Goal: Feedback & Contribution: Contribute content

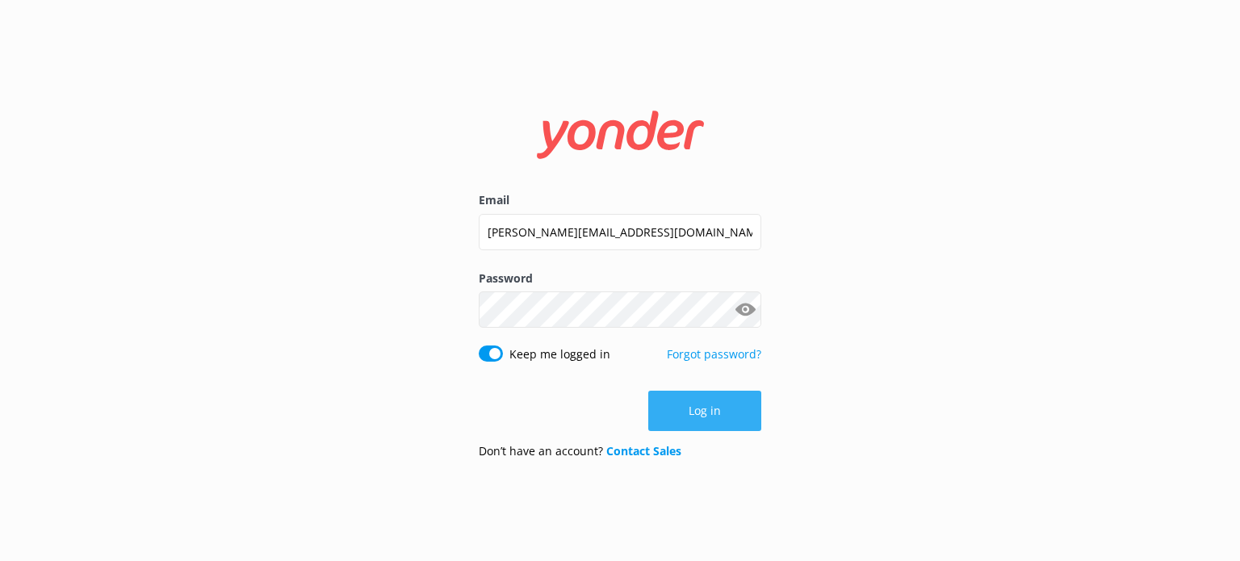
click at [713, 399] on button "Log in" at bounding box center [704, 411] width 113 height 40
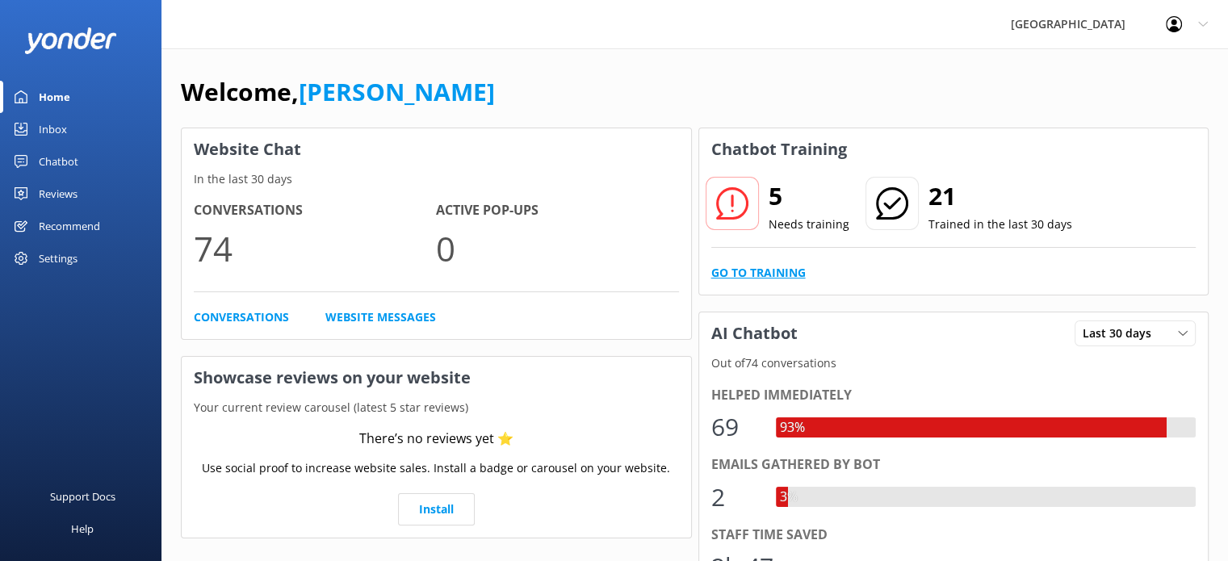
click at [765, 265] on link "Go to Training" at bounding box center [758, 273] width 94 height 18
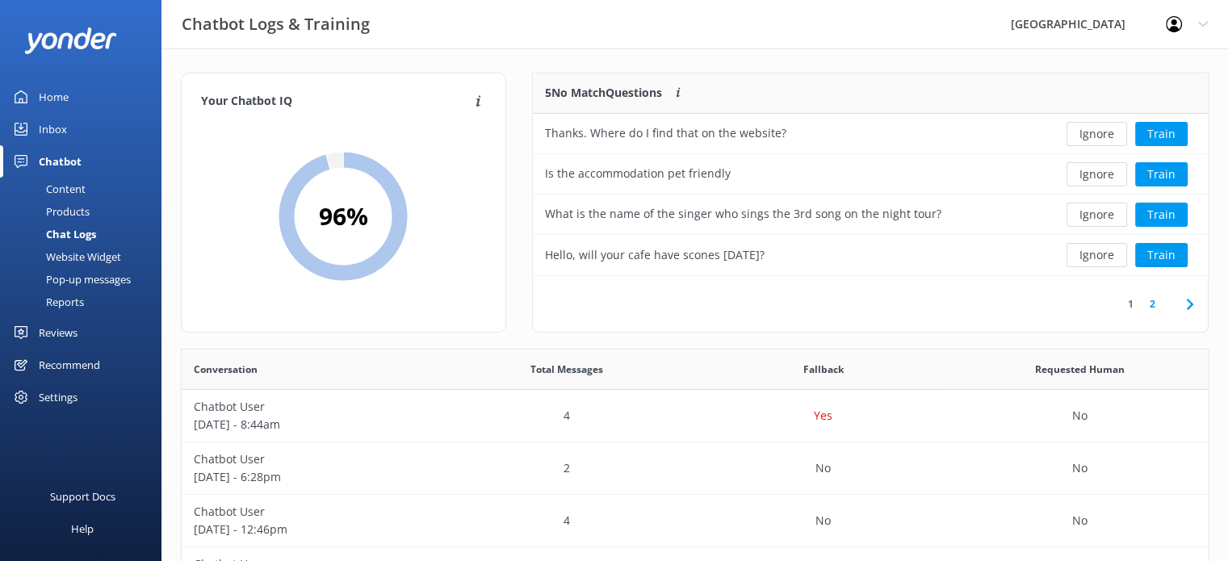
scroll to position [190, 663]
click at [1155, 134] on button "Train" at bounding box center [1161, 134] width 52 height 24
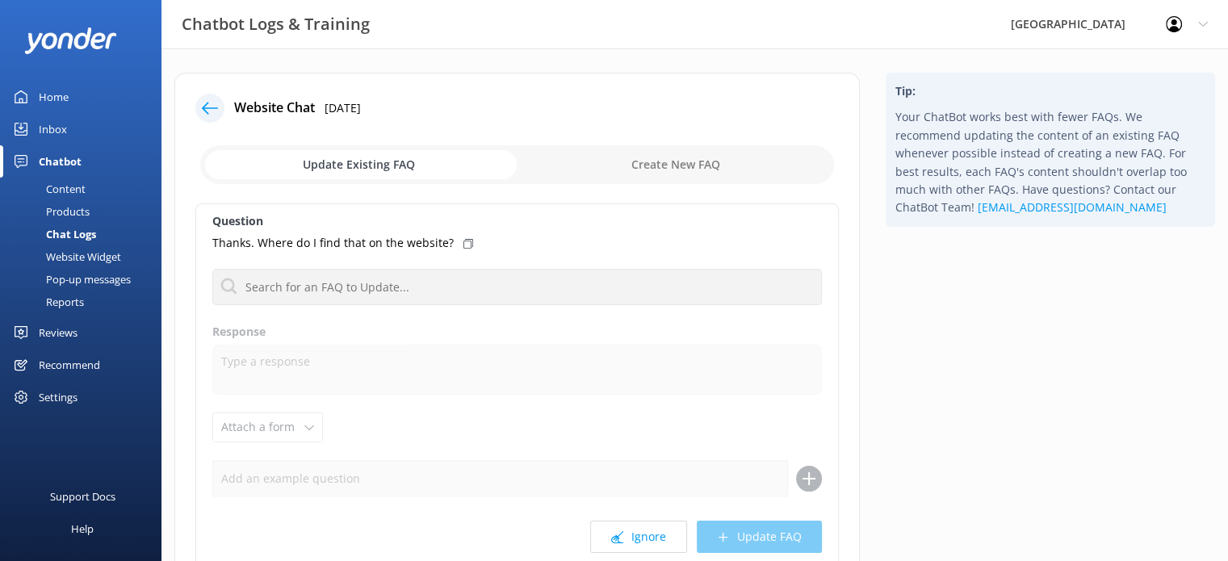
click at [395, 242] on p "Thanks. Where do I find that on the website?" at bounding box center [332, 243] width 241 height 18
click at [209, 109] on icon at bounding box center [210, 108] width 16 height 16
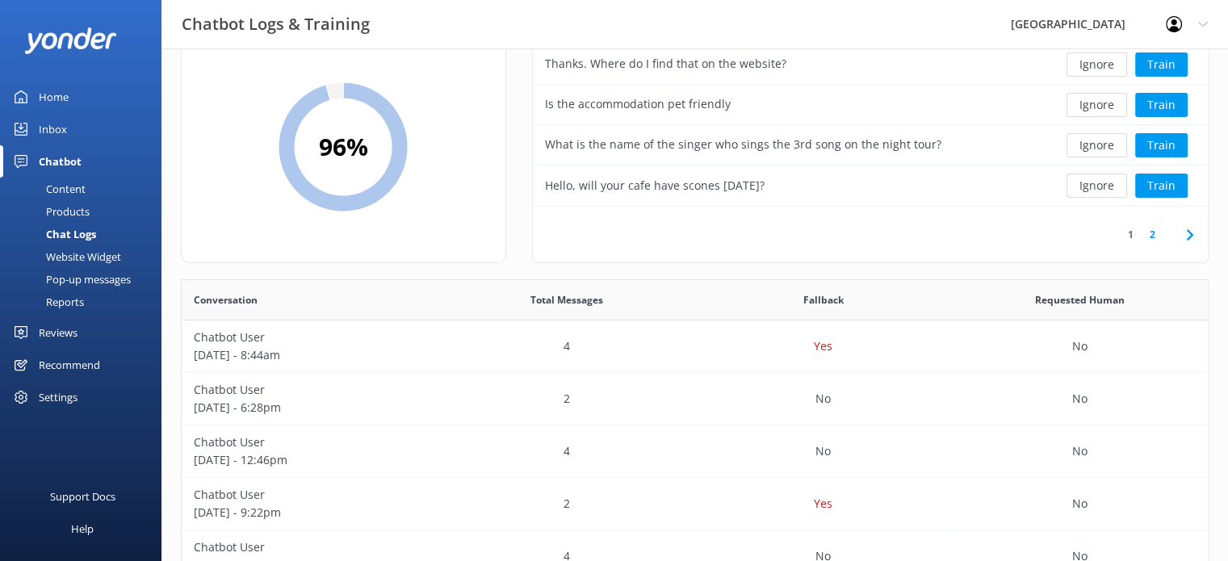
scroll to position [70, 0]
click at [407, 345] on p "[DATE] - 8:44am" at bounding box center [310, 354] width 232 height 18
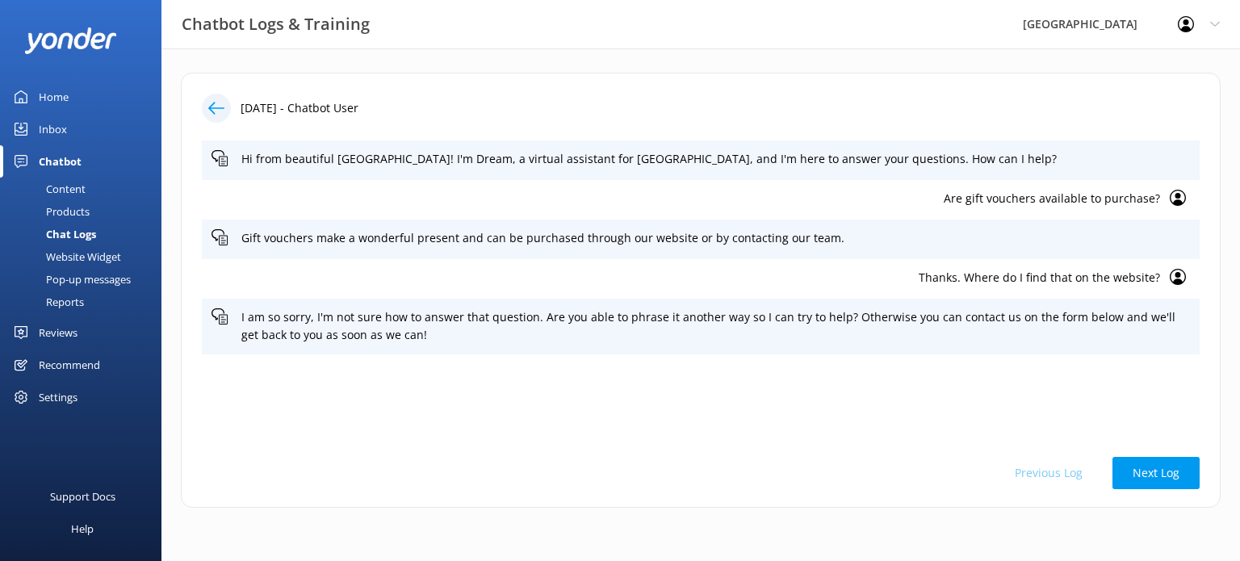
click at [222, 104] on icon at bounding box center [216, 108] width 16 height 16
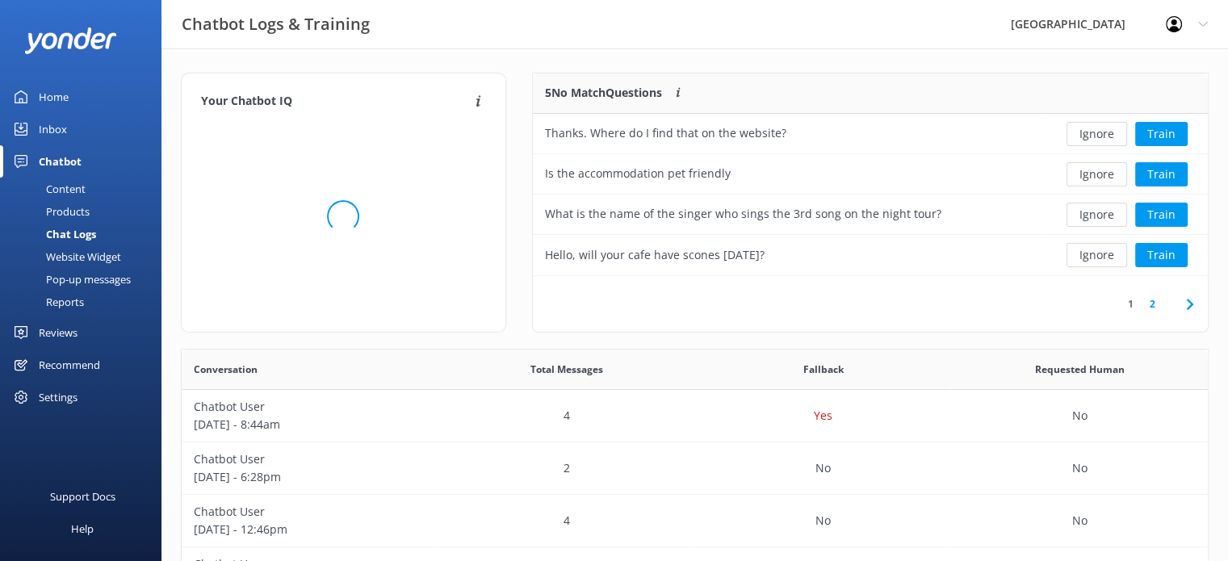
scroll to position [190, 663]
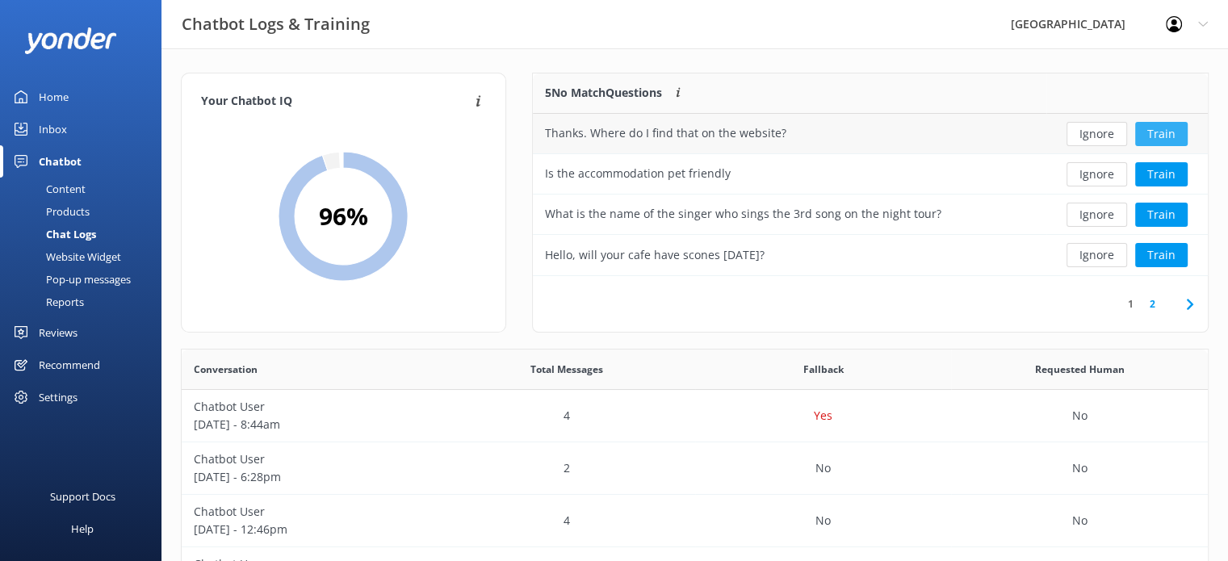
click at [1161, 122] on button "Train" at bounding box center [1161, 134] width 52 height 24
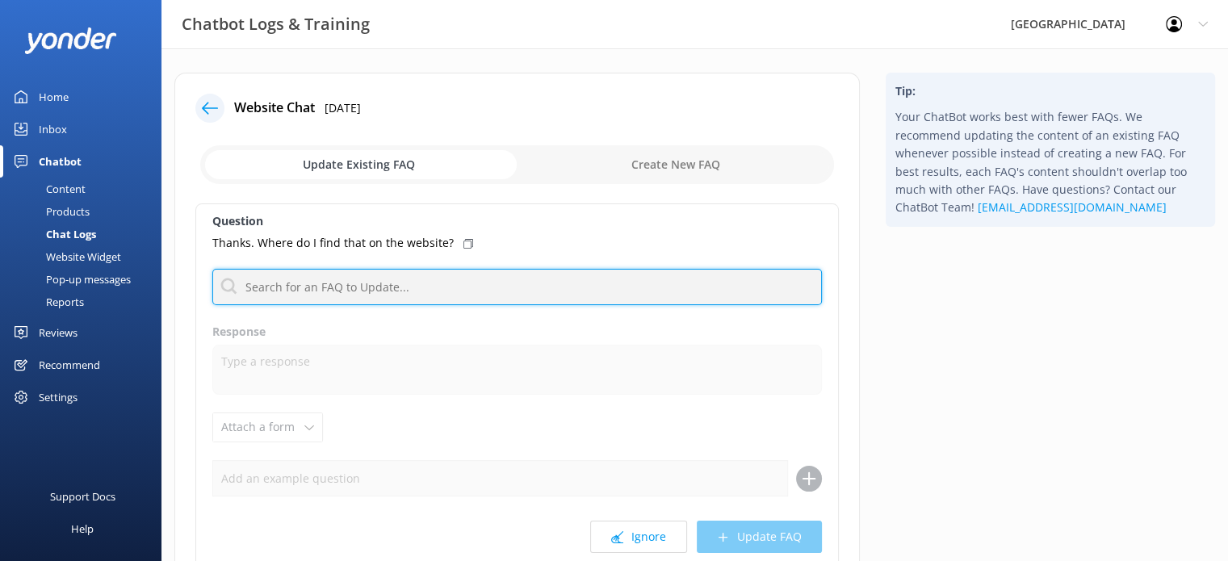
click at [462, 286] on input "text" at bounding box center [516, 287] width 609 height 36
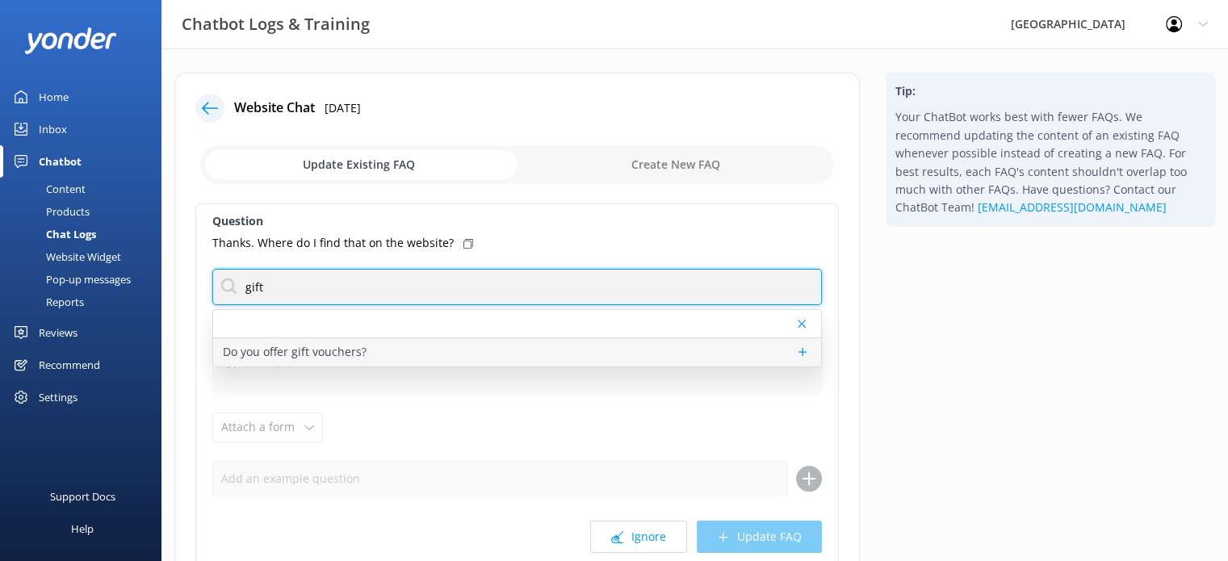
type input "gift"
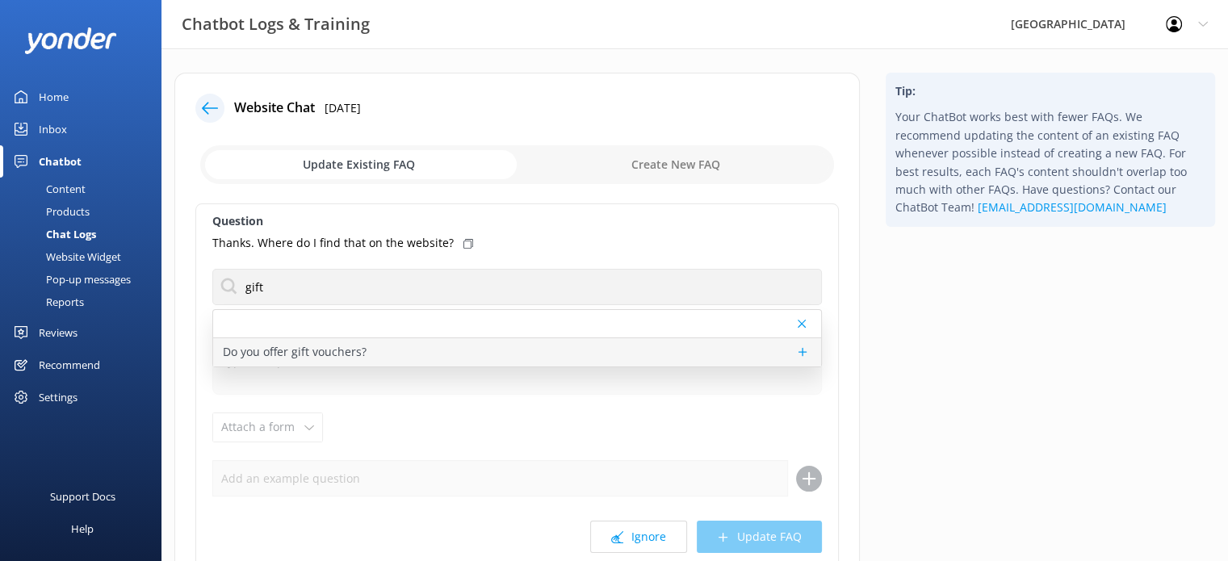
click at [372, 350] on div "Do you offer gift vouchers?" at bounding box center [517, 352] width 608 height 28
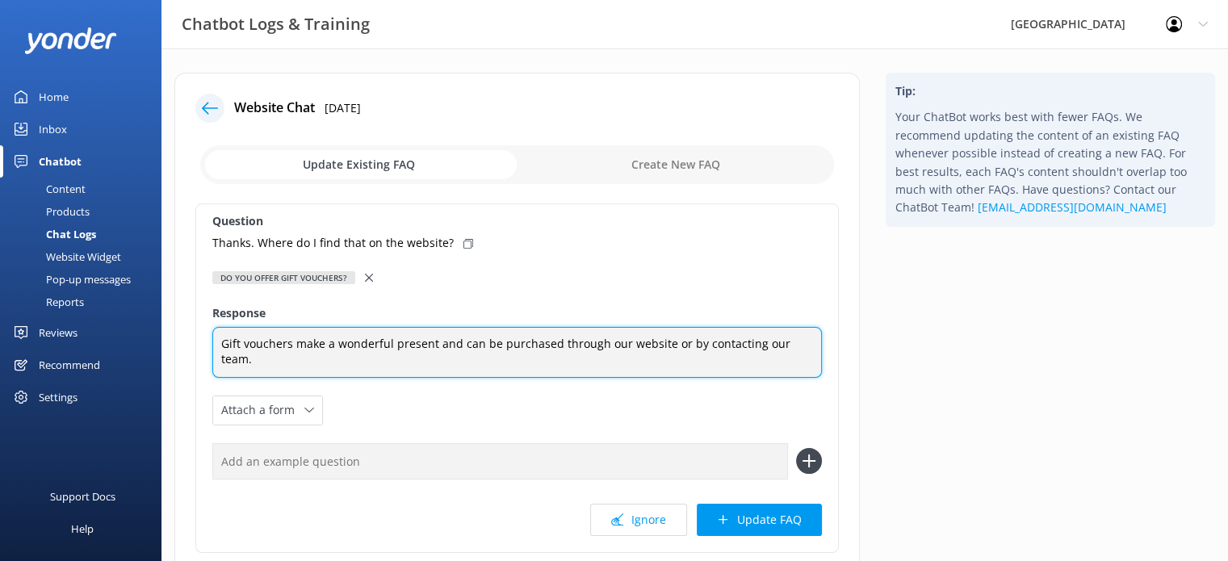
drag, startPoint x: 678, startPoint y: 336, endPoint x: 552, endPoint y: 335, distance: 125.9
click at [552, 335] on textarea "Gift vouchers make a wonderful present and can be purchased through our website…" at bounding box center [516, 352] width 609 height 51
type textarea "Gift vouchers make a wonderful present and can be purchased by contacting our t…"
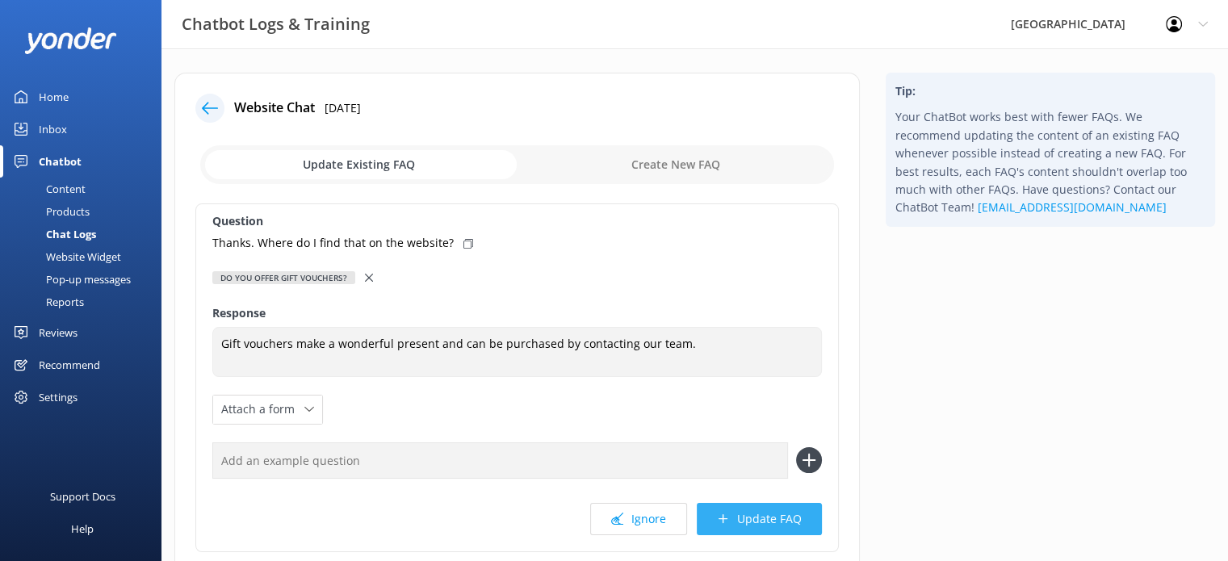
click at [750, 506] on button "Update FAQ" at bounding box center [758, 519] width 125 height 32
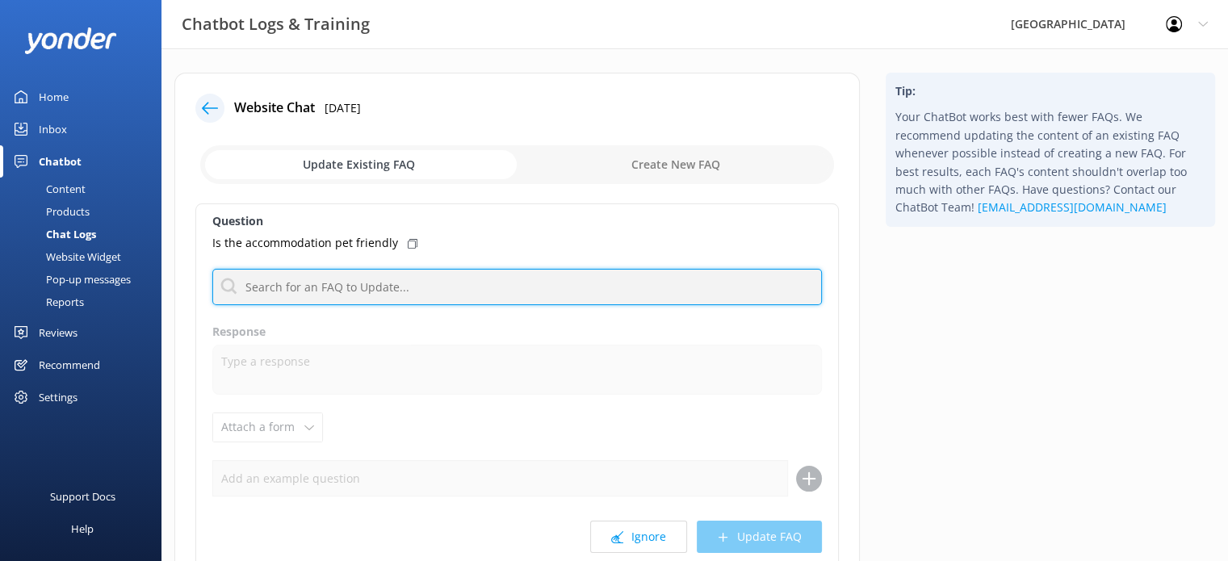
click at [435, 289] on input "text" at bounding box center [516, 287] width 609 height 36
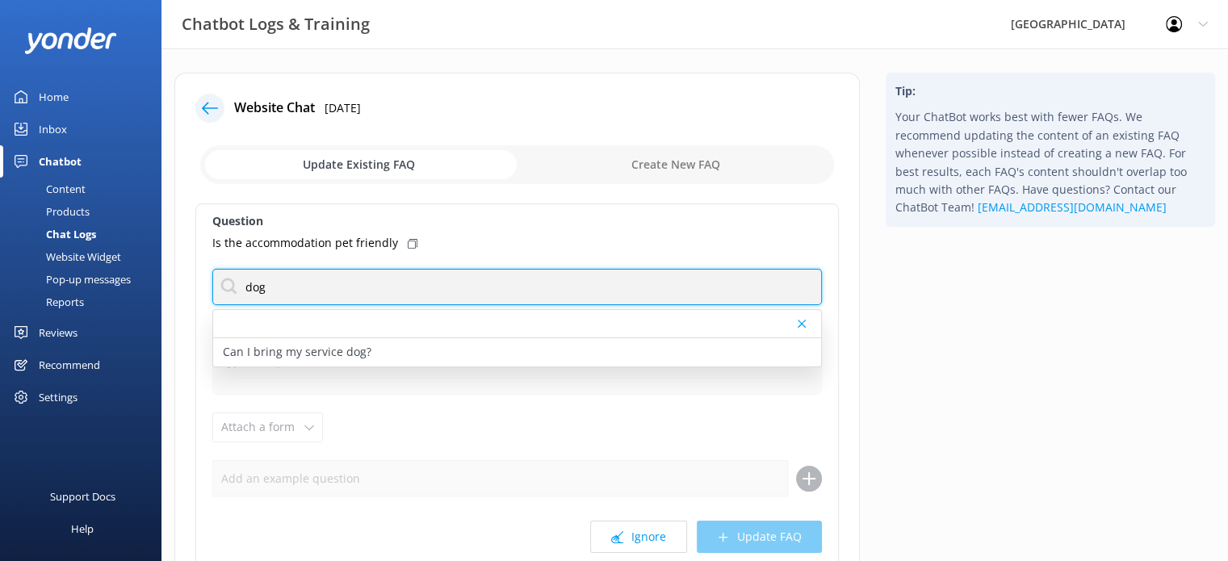
drag, startPoint x: 379, startPoint y: 280, endPoint x: 227, endPoint y: 280, distance: 151.7
click at [227, 280] on input "dog" at bounding box center [516, 287] width 609 height 36
type input "pet"
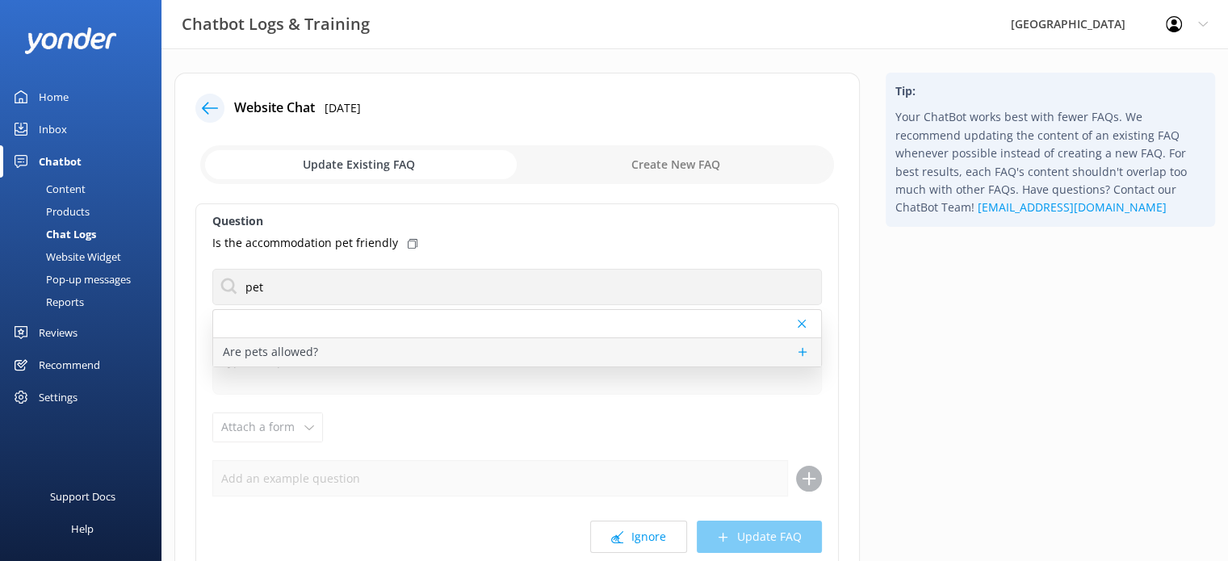
click at [270, 353] on p "Are pets allowed?" at bounding box center [270, 352] width 95 height 18
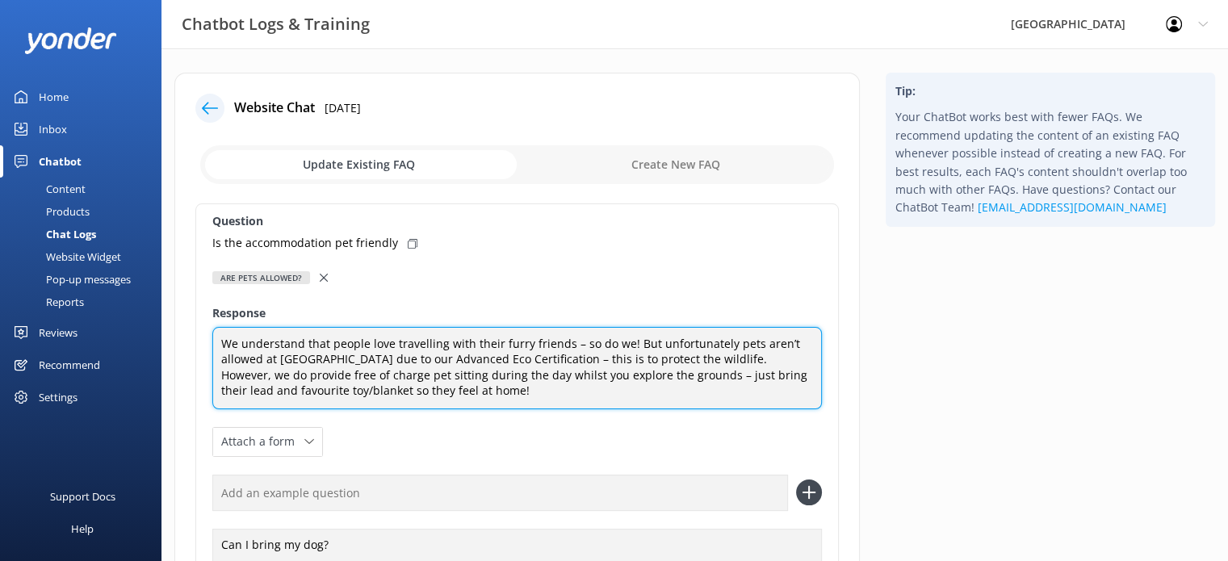
click at [462, 383] on textarea "We understand that people love travelling with their furry friends – so do we! …" at bounding box center [516, 368] width 609 height 82
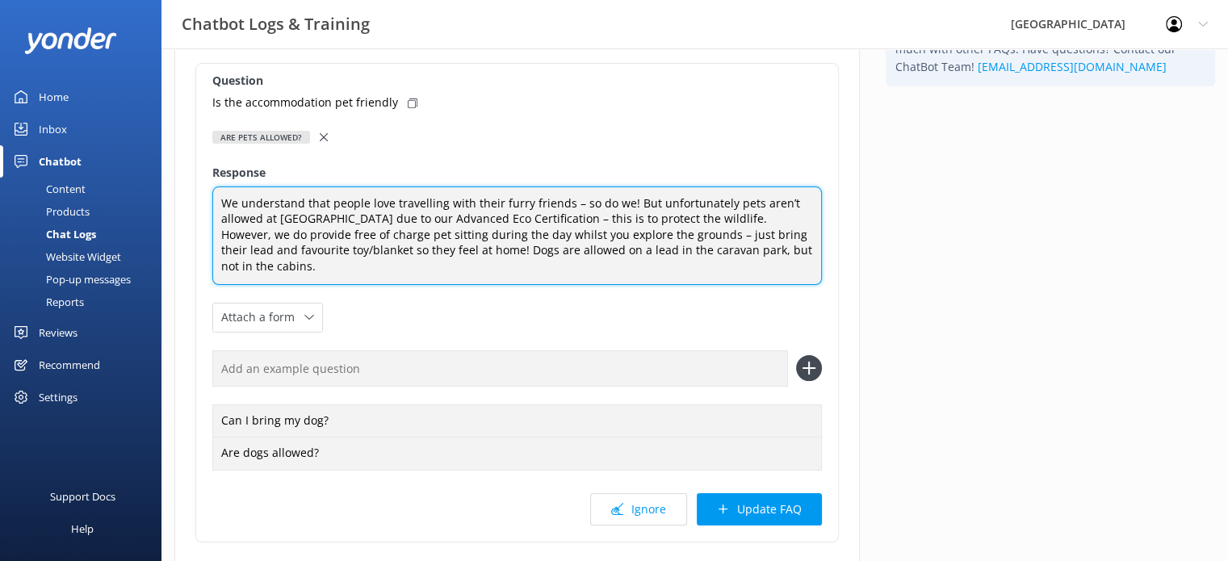
scroll to position [142, 0]
type textarea "We understand that people love travelling with their furry friends – so do we! …"
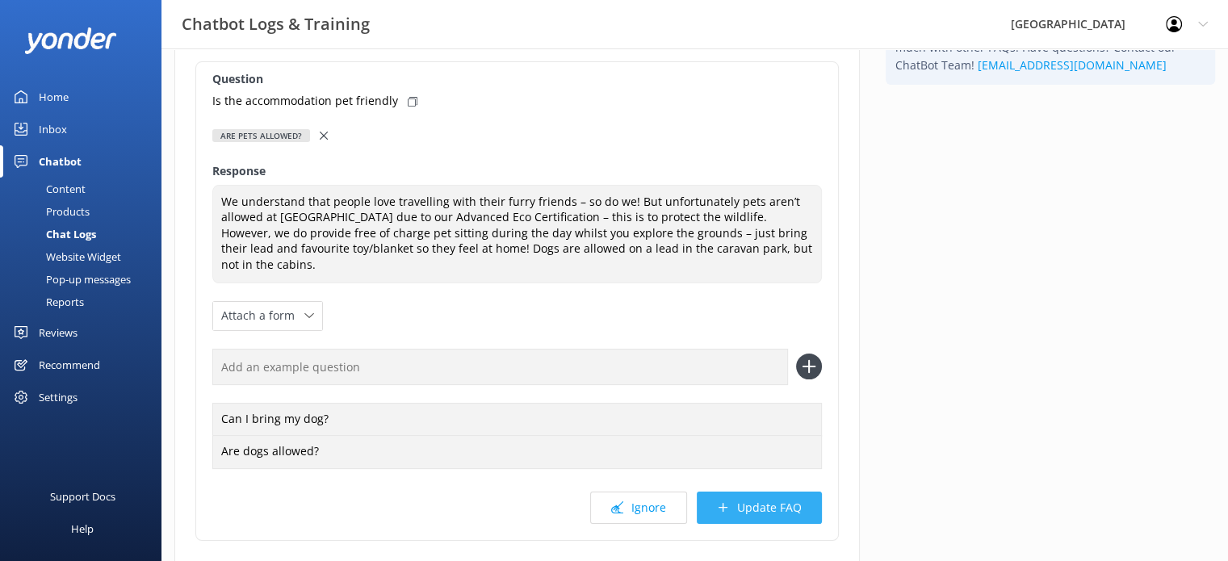
click at [737, 496] on button "Update FAQ" at bounding box center [758, 507] width 125 height 32
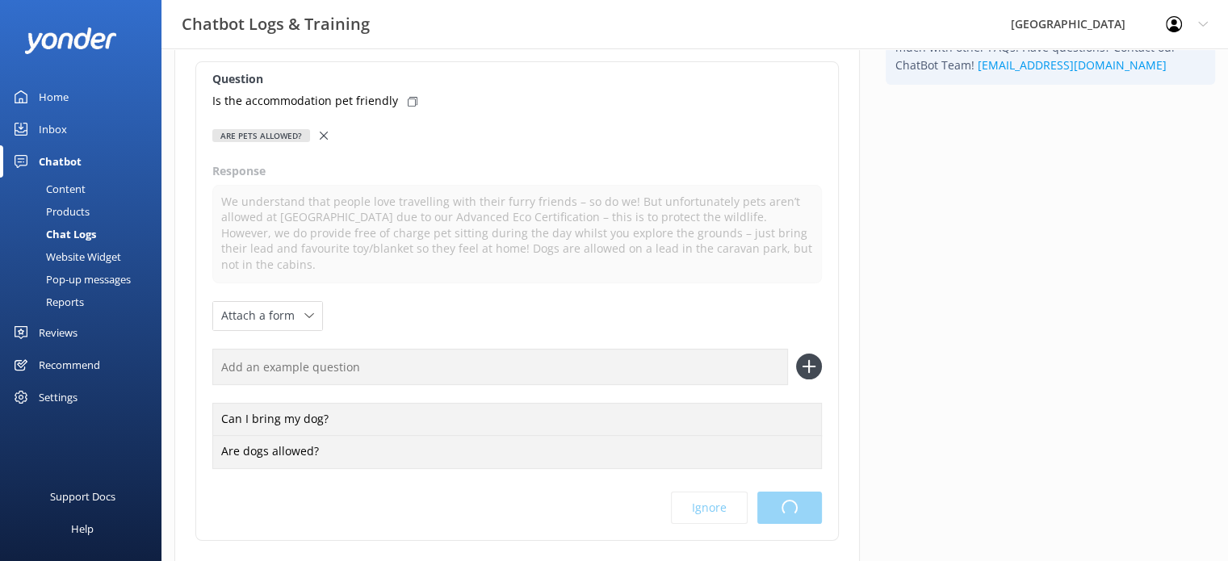
scroll to position [0, 0]
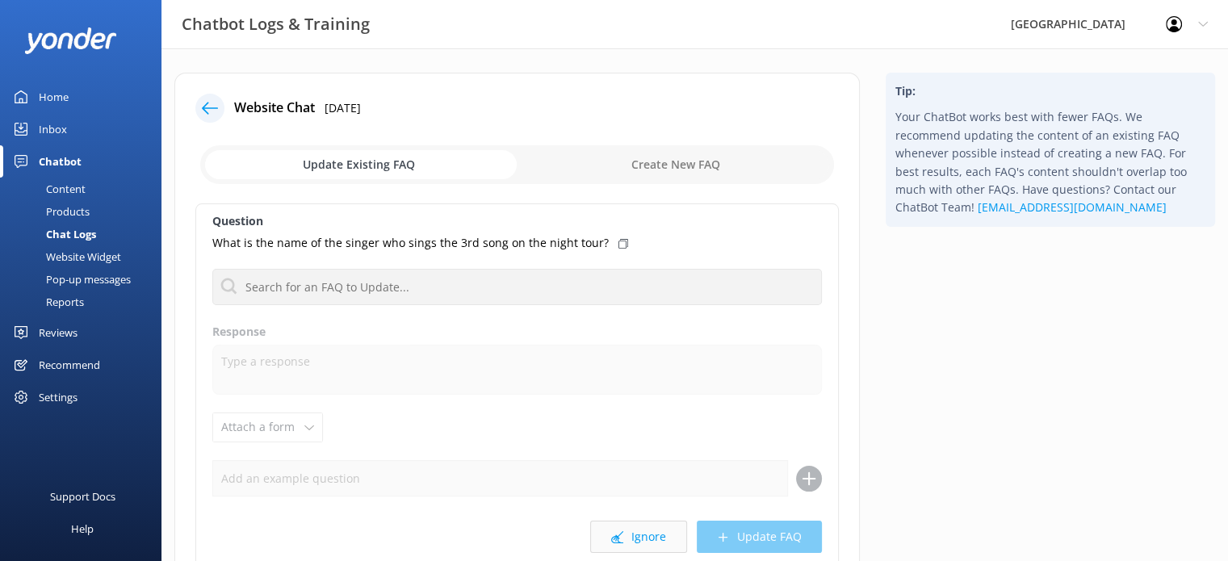
click at [622, 532] on icon at bounding box center [617, 537] width 12 height 12
click at [643, 545] on button "Ignore" at bounding box center [638, 537] width 97 height 32
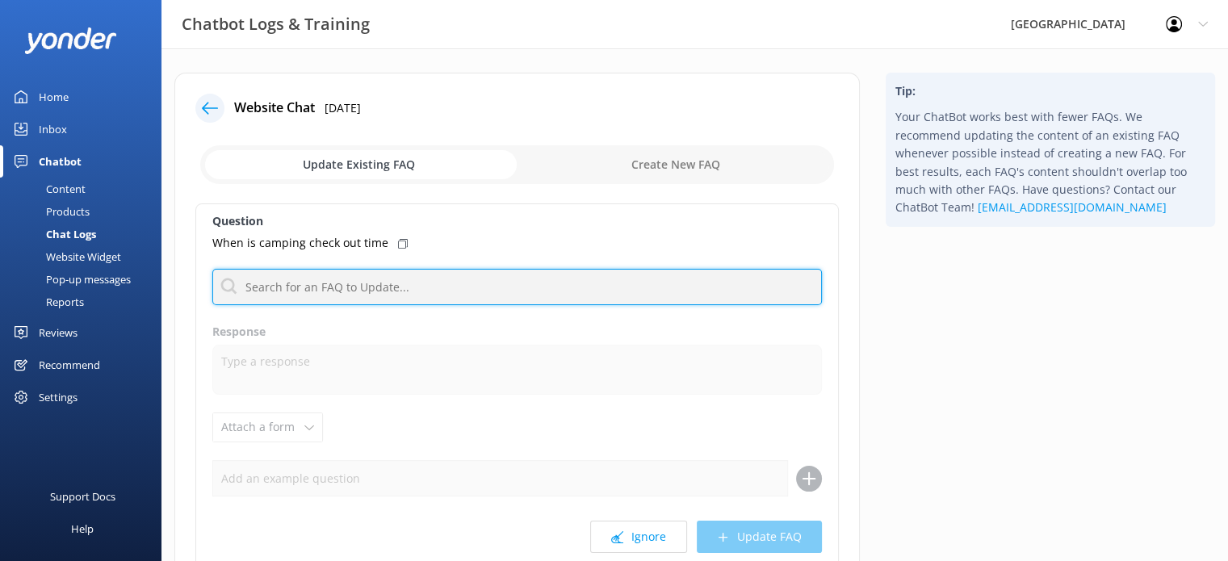
click at [441, 289] on input "text" at bounding box center [516, 287] width 609 height 36
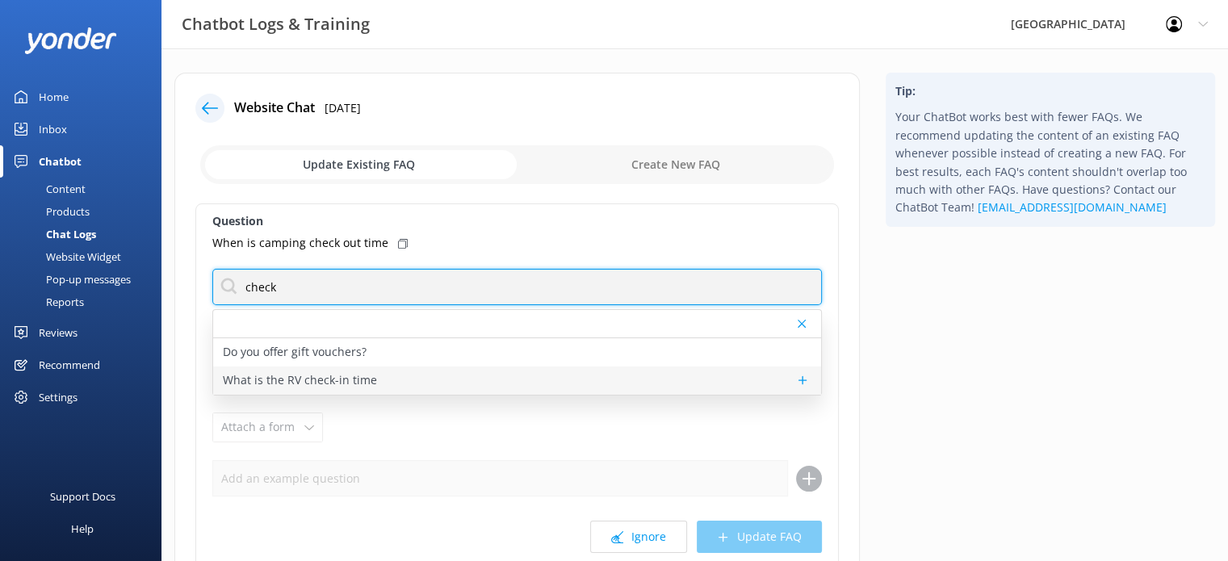
type input "check"
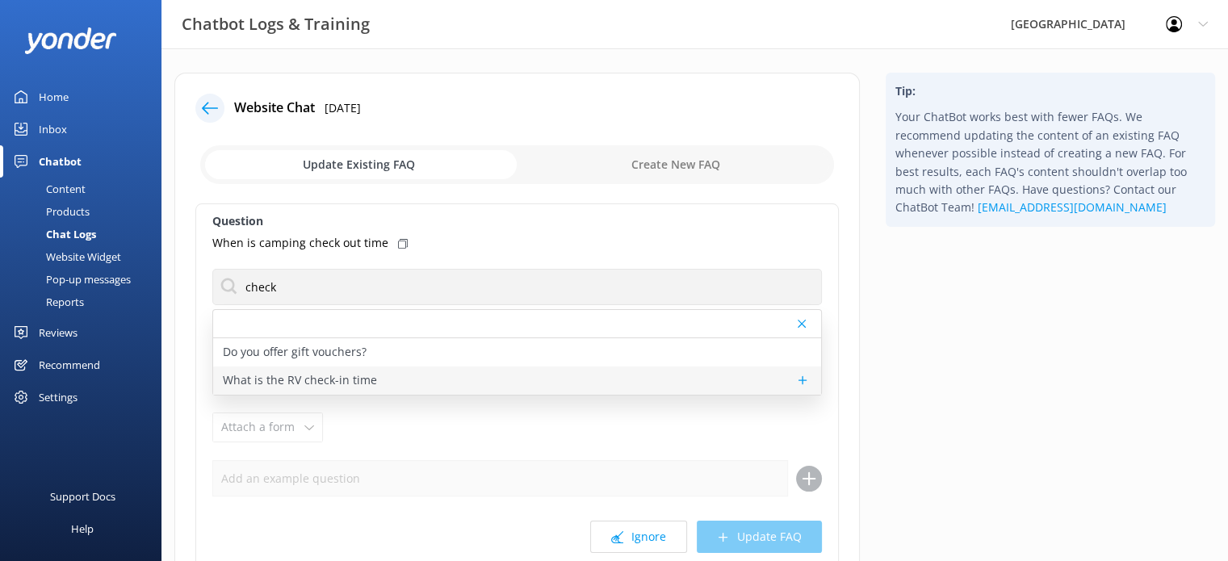
click at [391, 377] on div "What is the RV check-in time" at bounding box center [517, 380] width 608 height 28
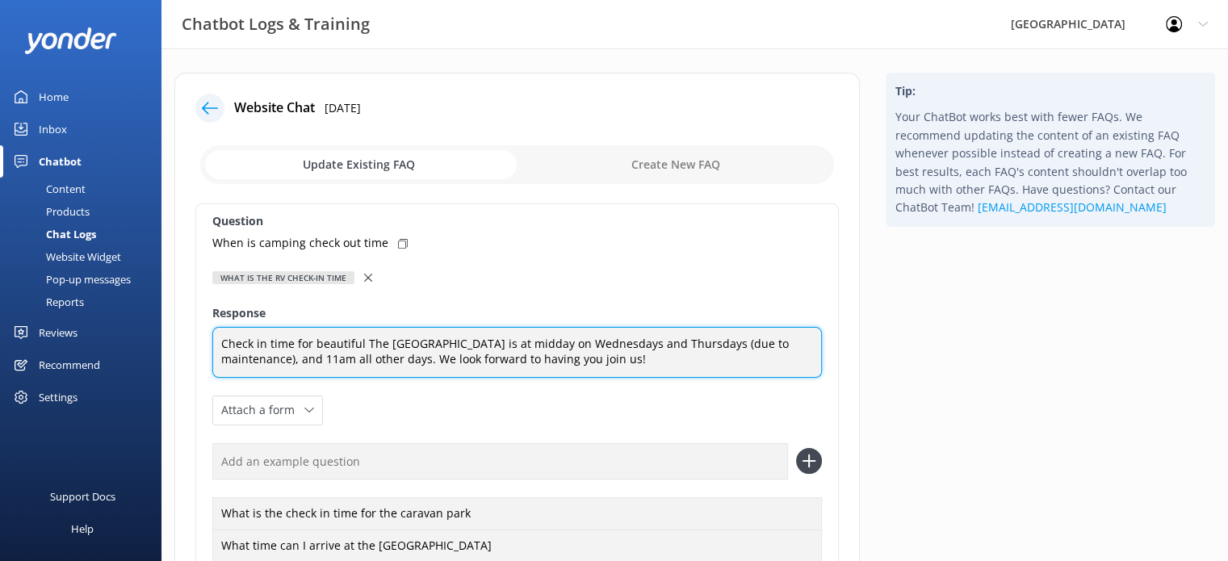
click at [433, 357] on textarea "Check in time for beautiful The [GEOGRAPHIC_DATA] is at midday on Wednesdays an…" at bounding box center [516, 352] width 609 height 51
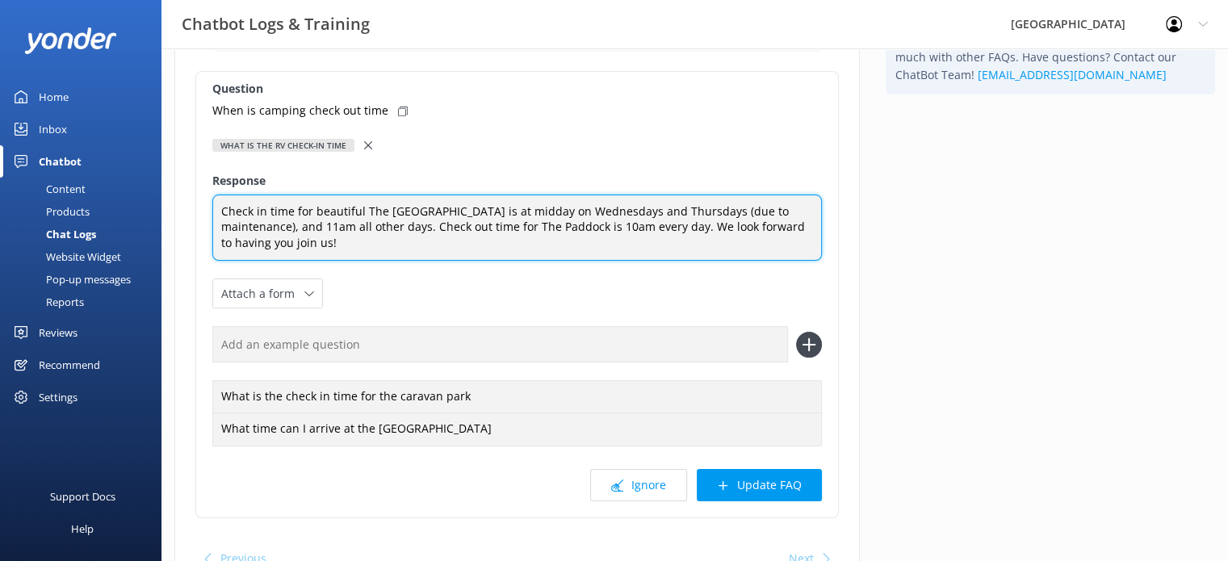
scroll to position [132, 0]
type textarea "Check in time for beautiful The [GEOGRAPHIC_DATA] is at midday on Wednesdays an…"
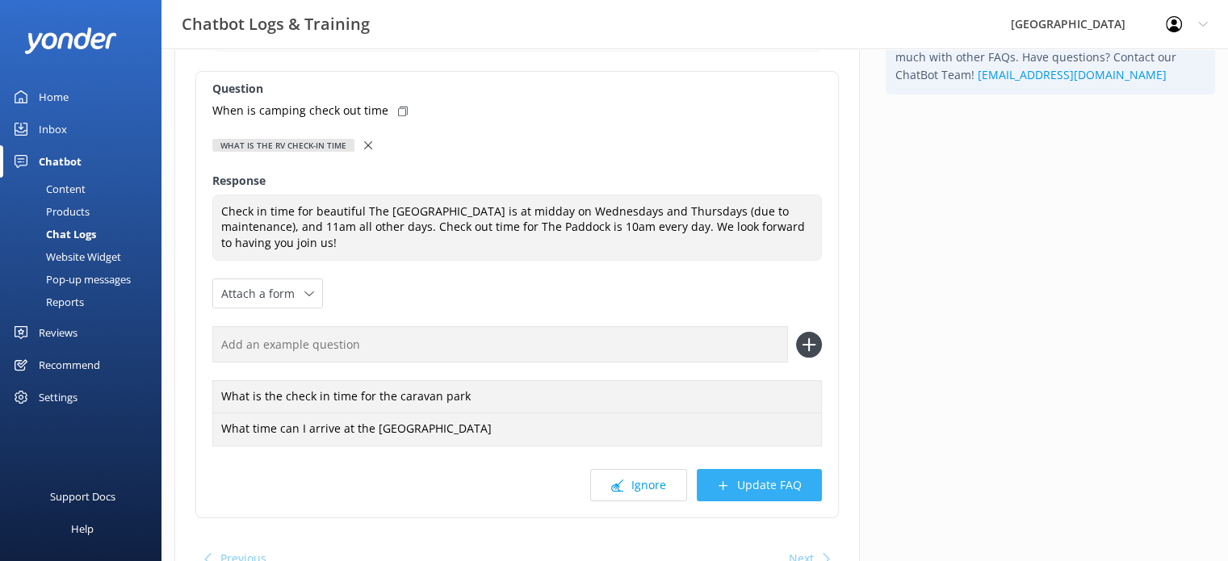
click at [755, 483] on button "Update FAQ" at bounding box center [758, 485] width 125 height 32
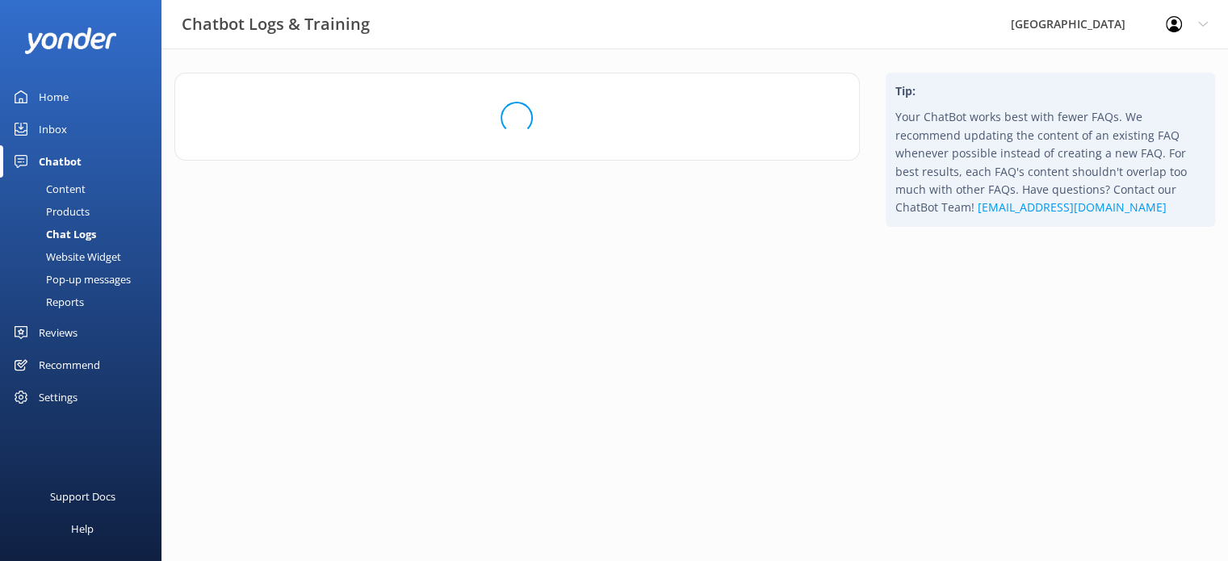
scroll to position [0, 0]
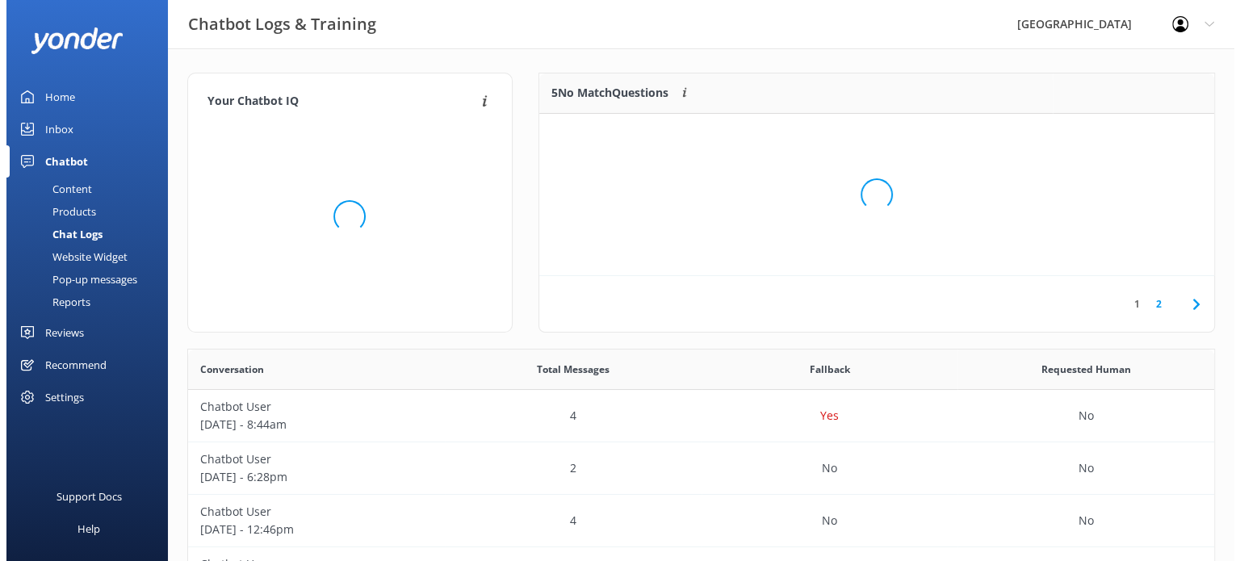
scroll to position [189, 663]
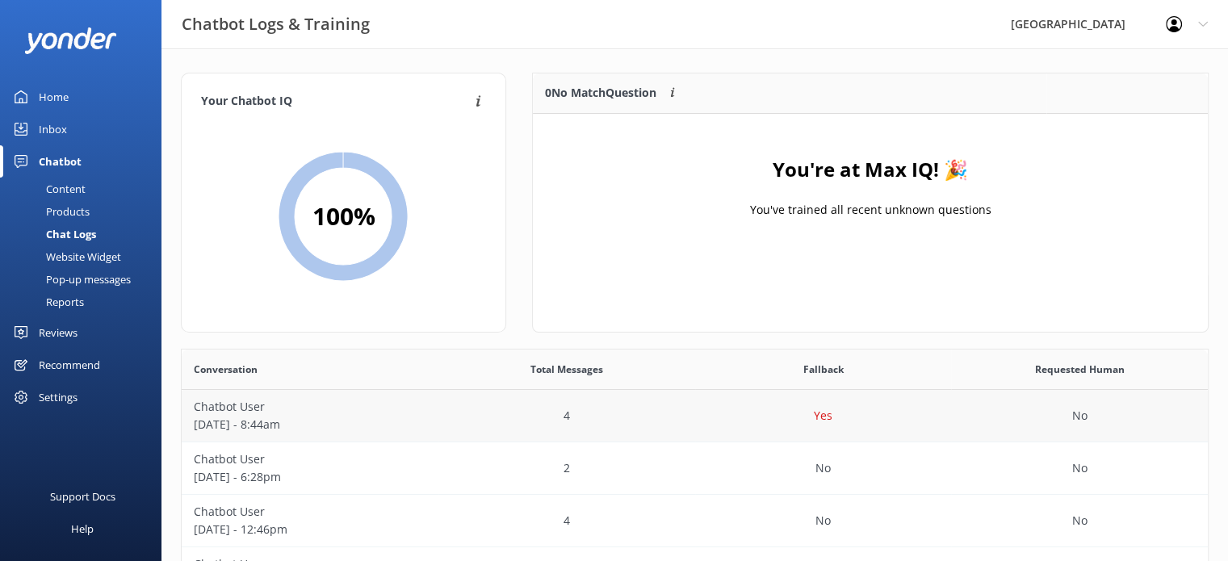
click at [621, 429] on div "4" at bounding box center [566, 416] width 257 height 52
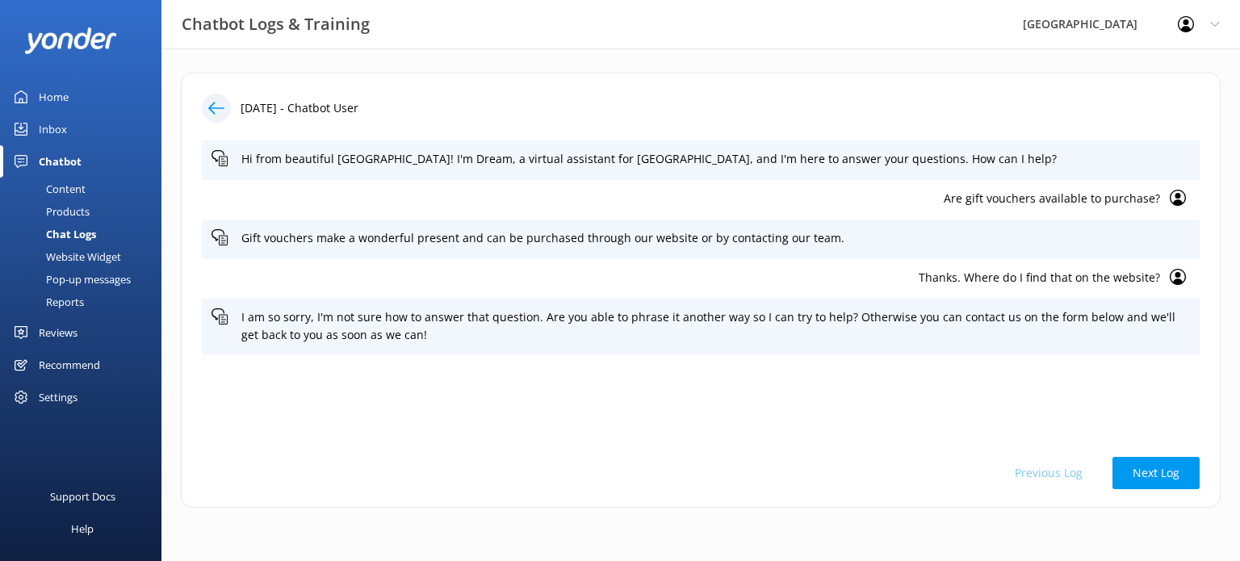
click at [222, 105] on icon at bounding box center [216, 108] width 16 height 16
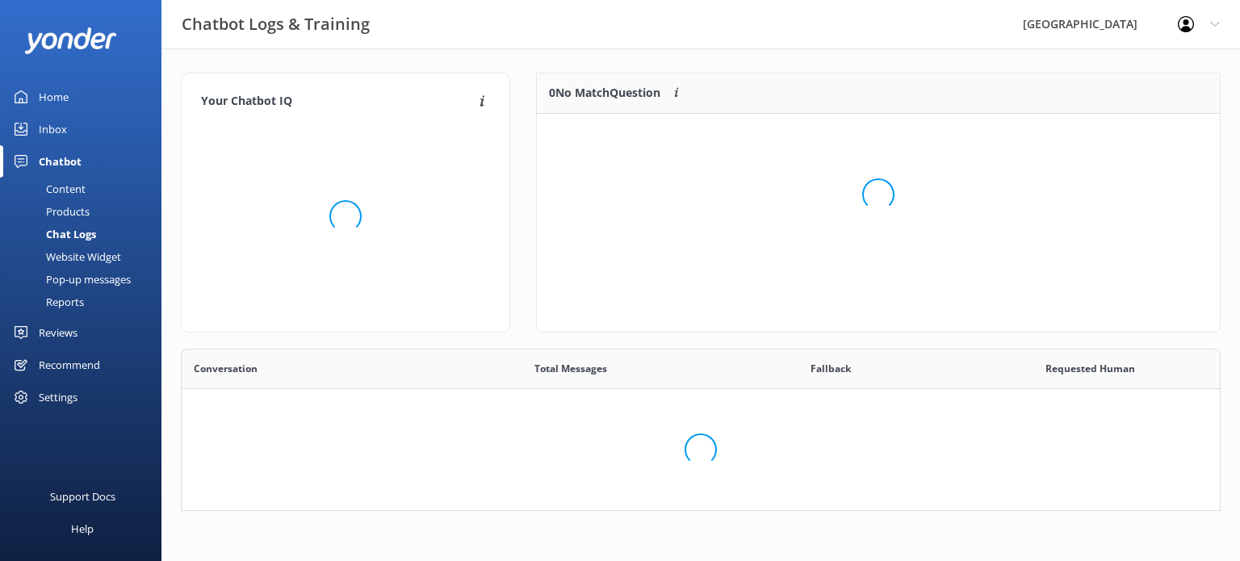
scroll to position [189, 663]
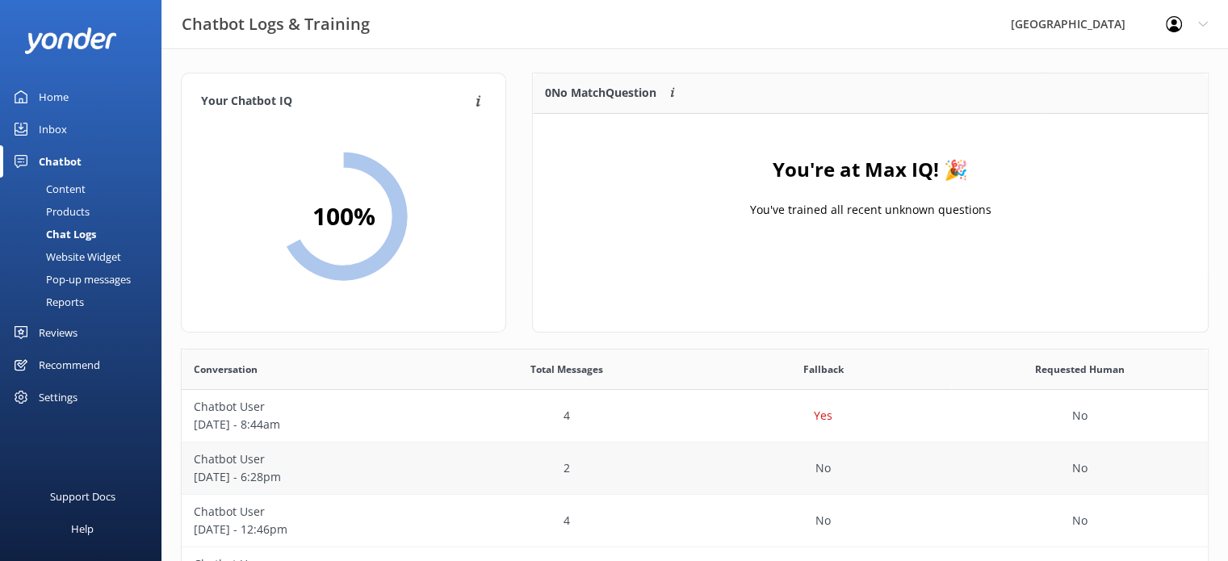
click at [429, 454] on div "Chatbot User [DATE] - 6:28pm" at bounding box center [310, 468] width 257 height 52
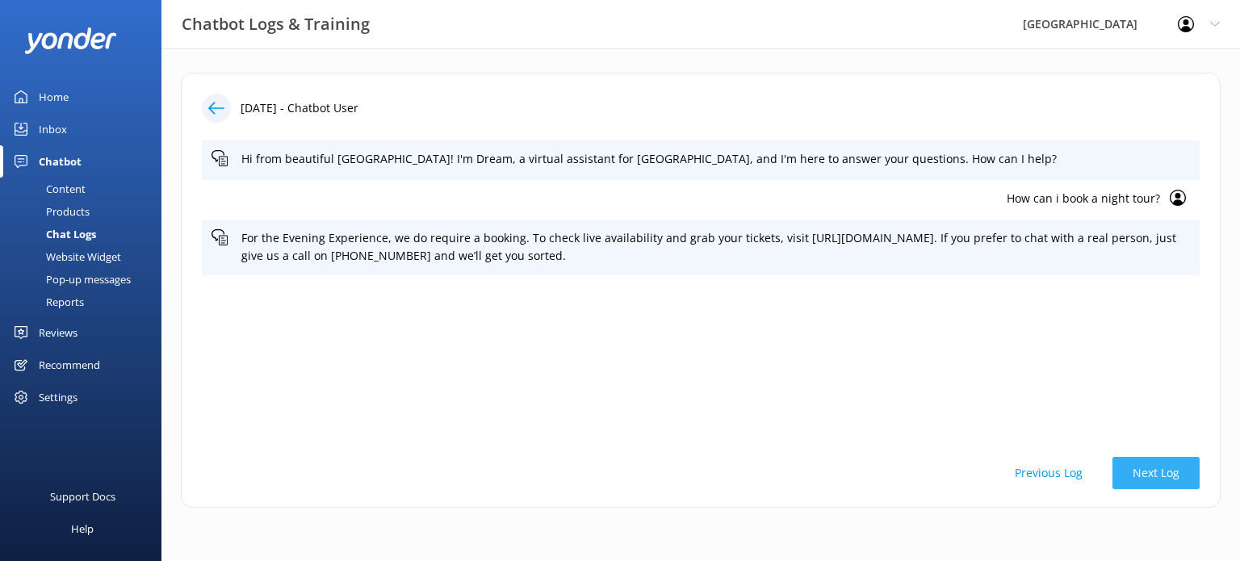
click at [1144, 473] on button "Next Log" at bounding box center [1155, 473] width 87 height 32
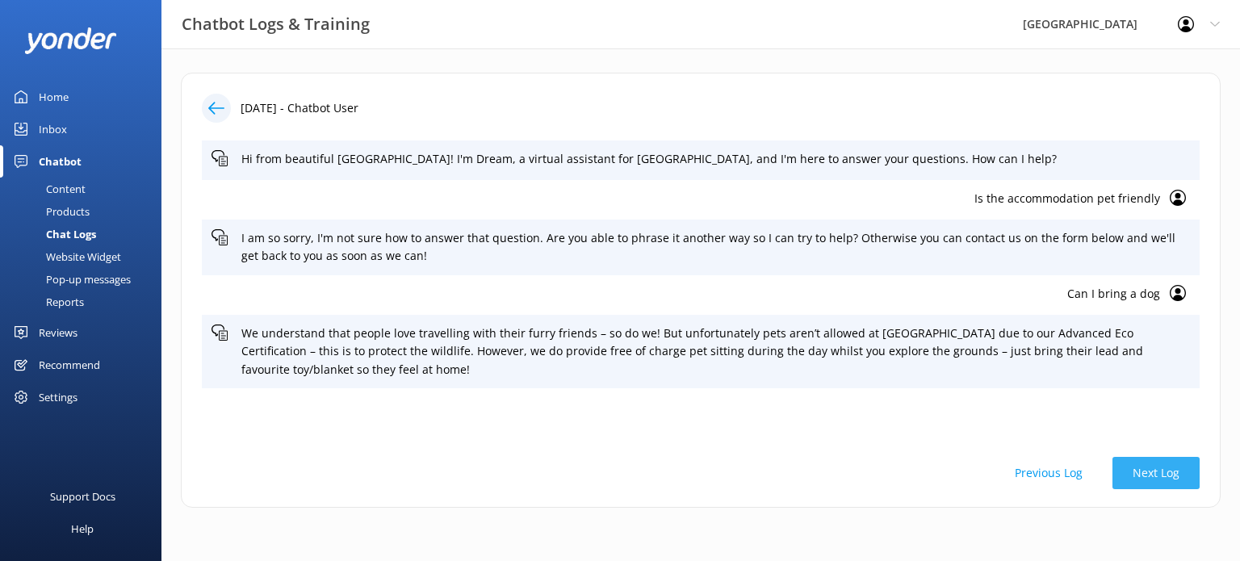
click at [1144, 473] on button "Next Log" at bounding box center [1155, 473] width 87 height 32
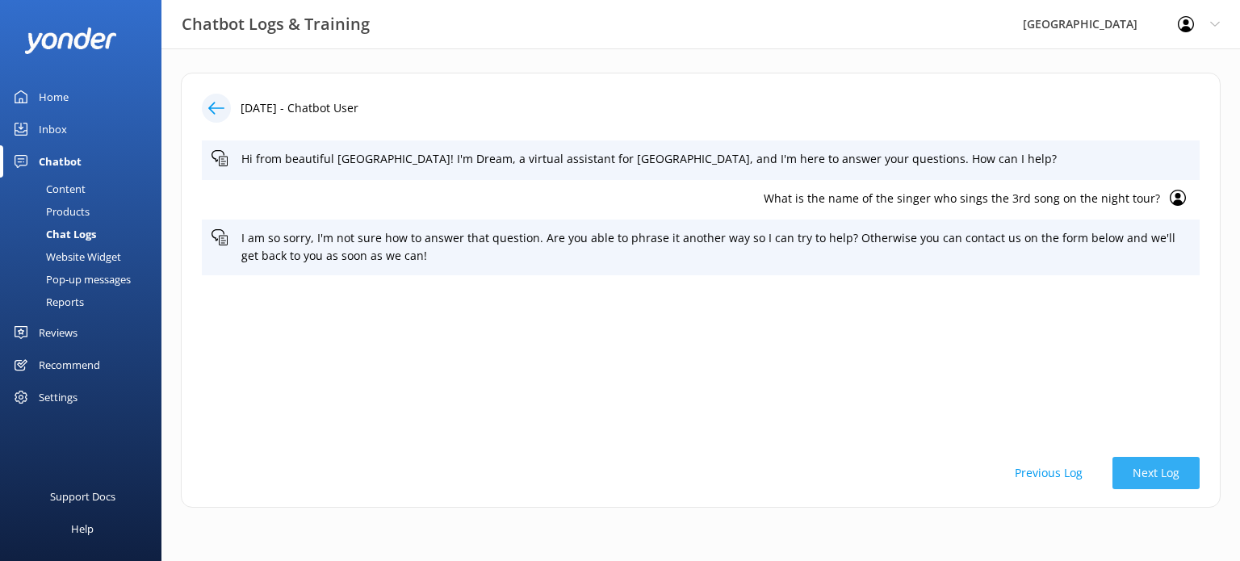
click at [1144, 473] on button "Next Log" at bounding box center [1155, 473] width 87 height 32
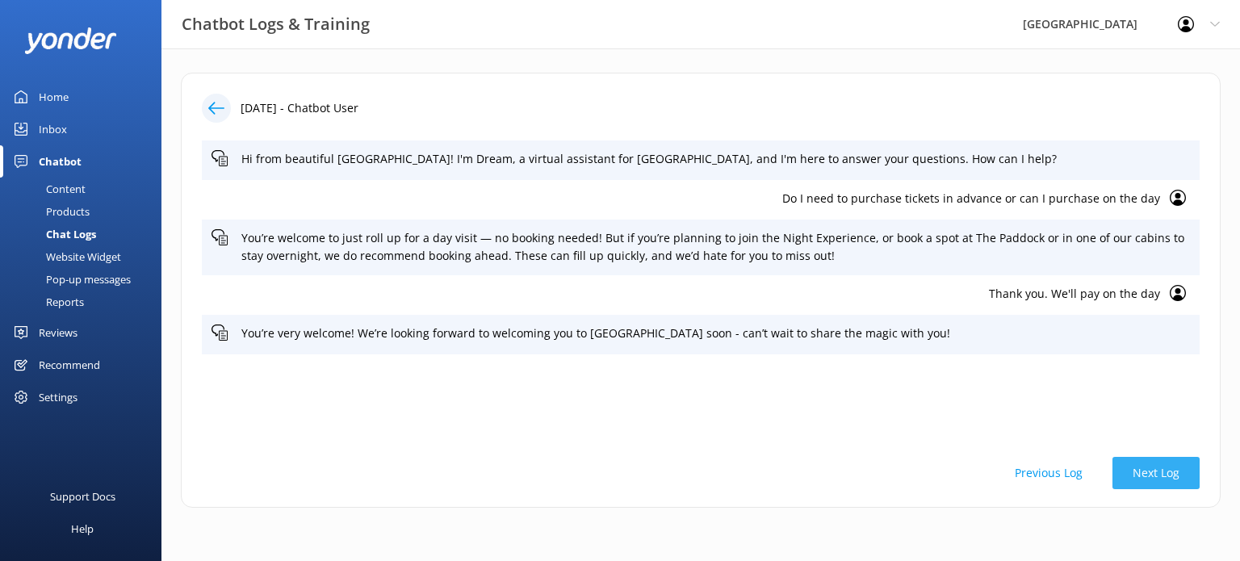
click at [1144, 473] on button "Next Log" at bounding box center [1155, 473] width 87 height 32
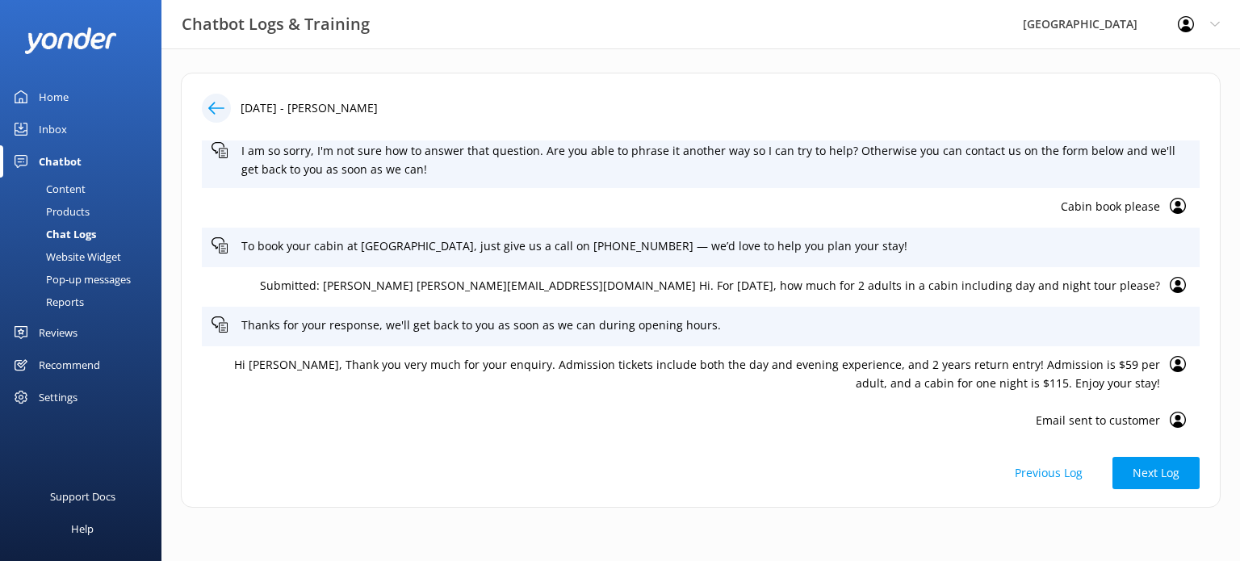
scroll to position [315, 0]
click at [1157, 461] on button "Next Log" at bounding box center [1155, 473] width 87 height 32
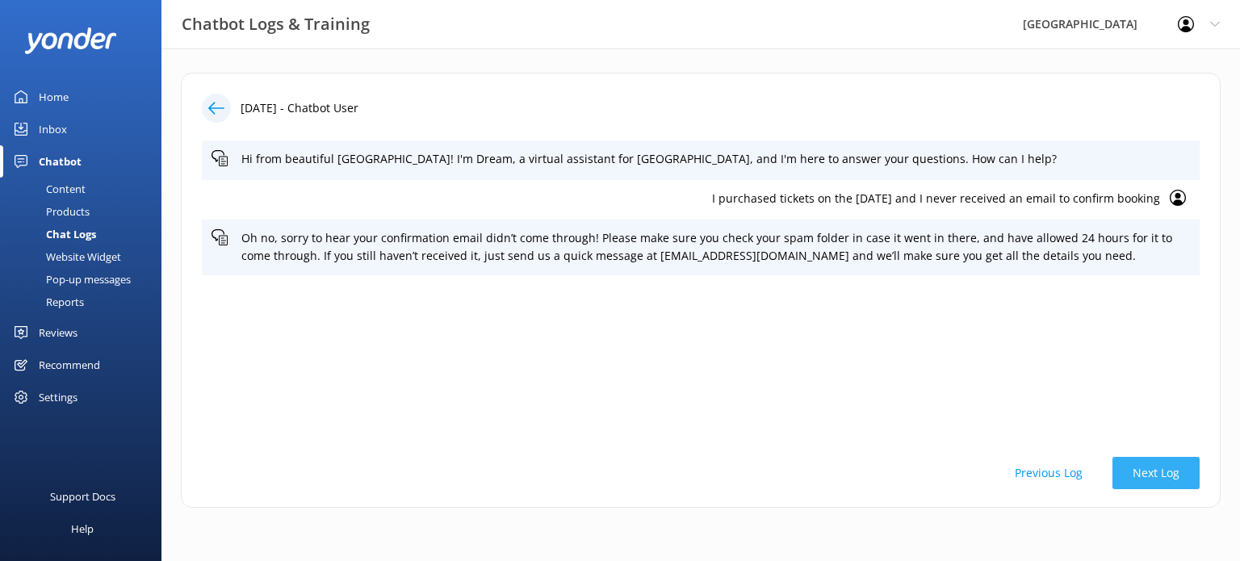
click at [1156, 468] on button "Next Log" at bounding box center [1155, 473] width 87 height 32
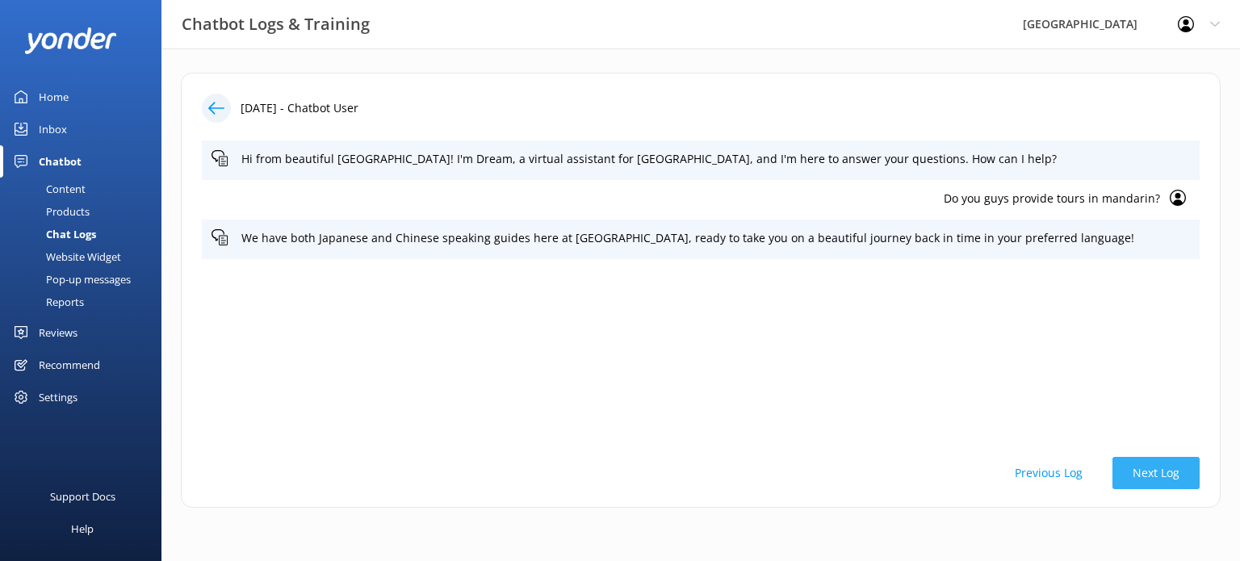
click at [1157, 469] on button "Next Log" at bounding box center [1155, 473] width 87 height 32
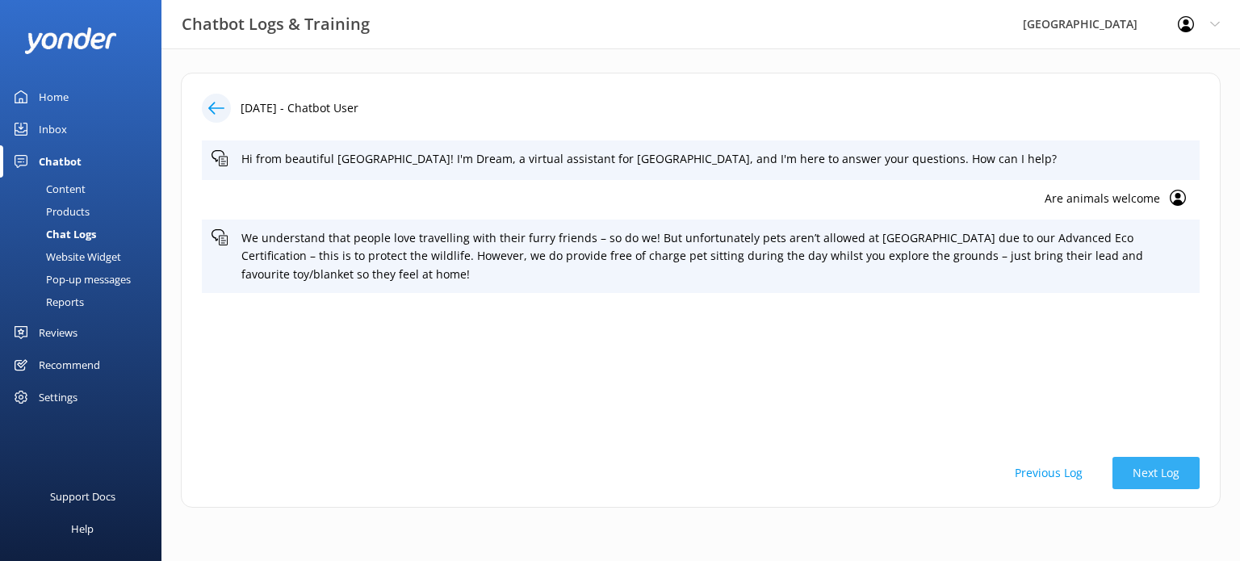
click at [1157, 469] on button "Next Log" at bounding box center [1155, 473] width 87 height 32
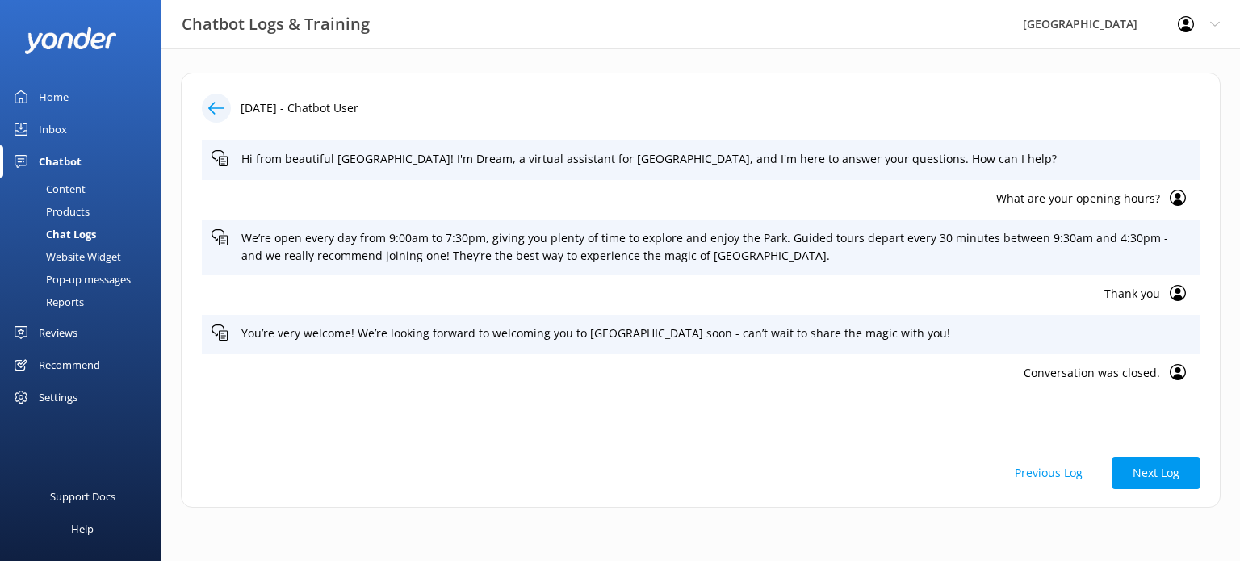
click at [1157, 469] on button "Next Log" at bounding box center [1155, 473] width 87 height 32
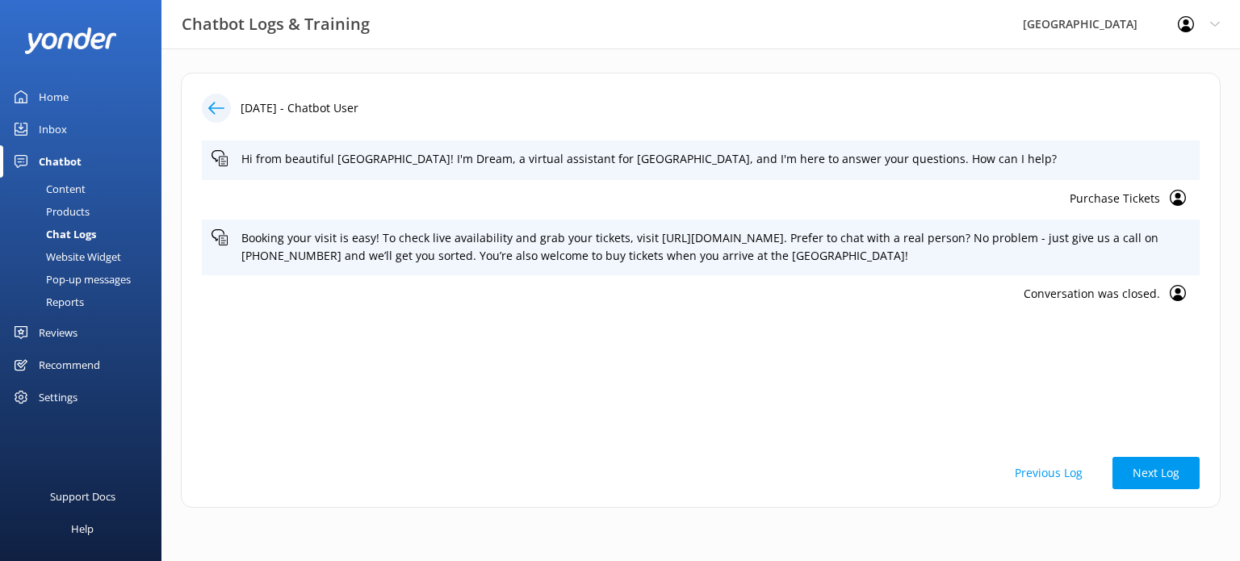
click at [1157, 469] on button "Next Log" at bounding box center [1155, 473] width 87 height 32
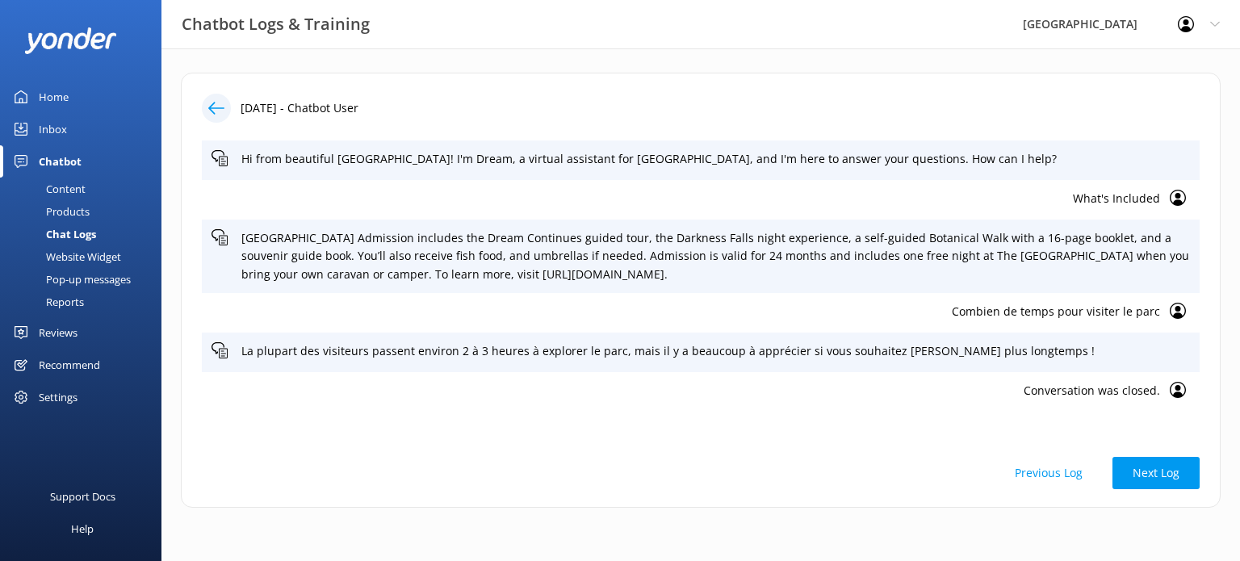
click at [1157, 469] on button "Next Log" at bounding box center [1155, 473] width 87 height 32
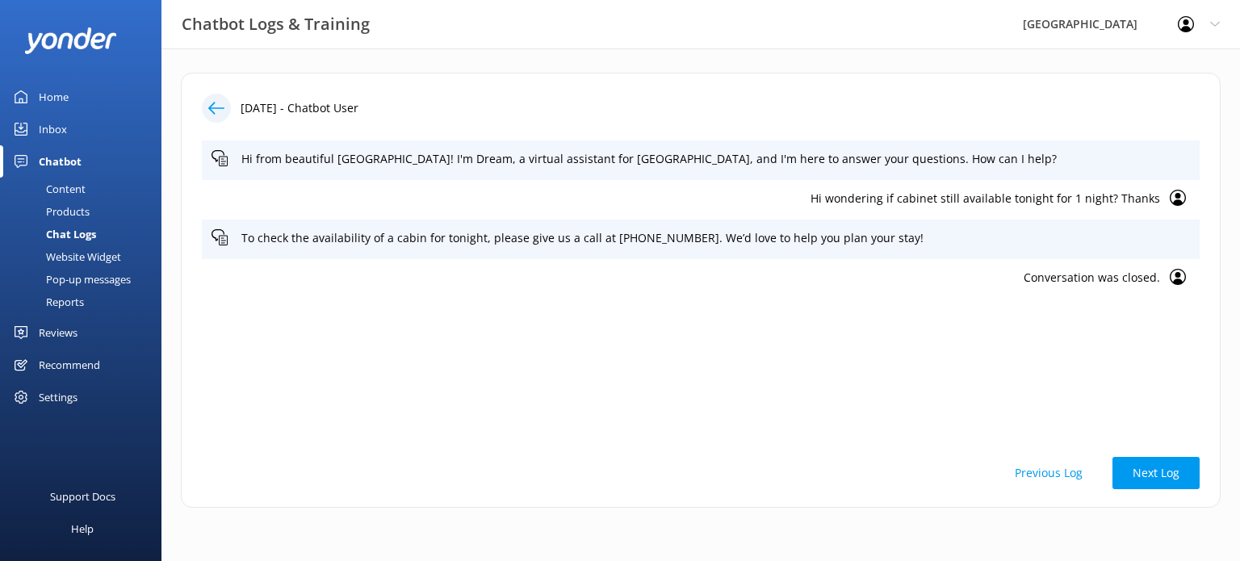
click at [1157, 469] on button "Next Log" at bounding box center [1155, 473] width 87 height 32
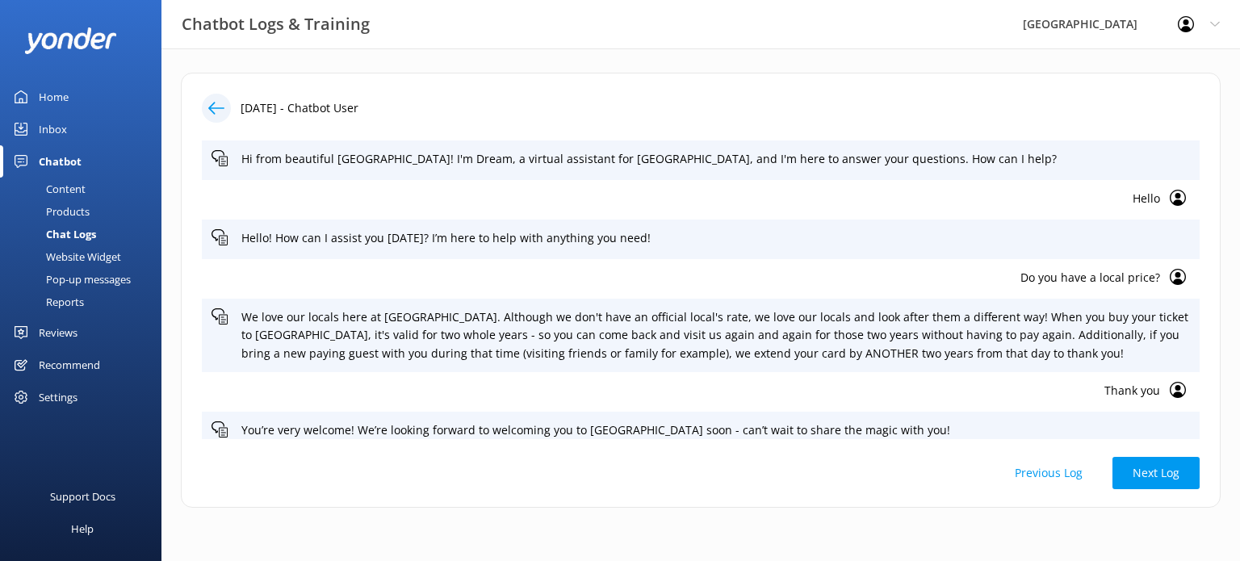
click at [1157, 469] on button "Next Log" at bounding box center [1155, 473] width 87 height 32
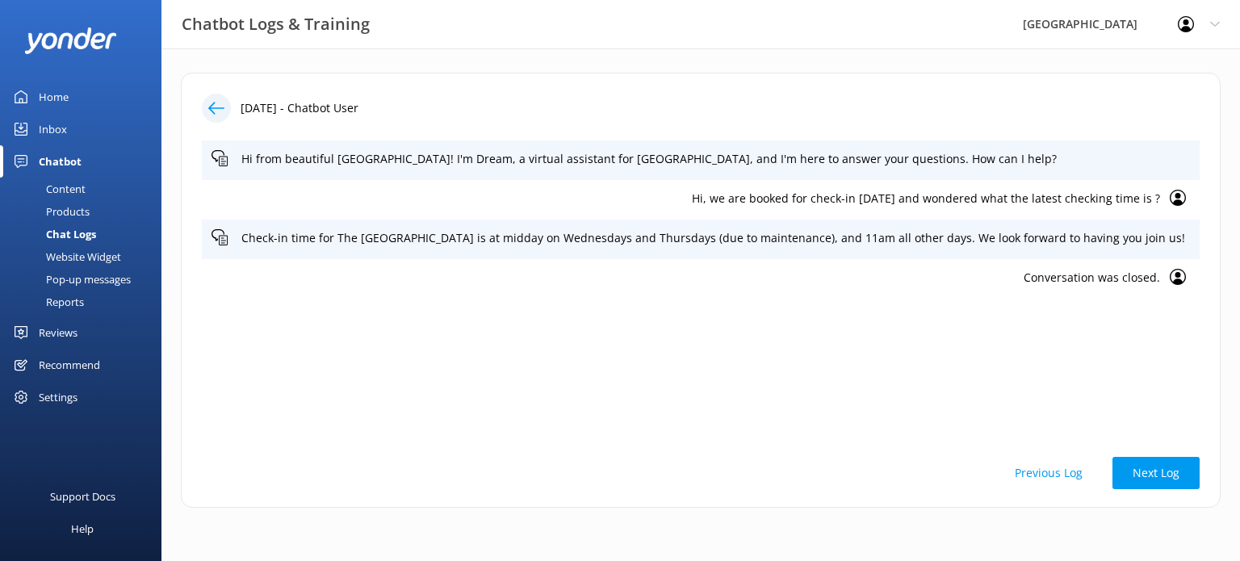
click at [1157, 469] on button "Next Log" at bounding box center [1155, 473] width 87 height 32
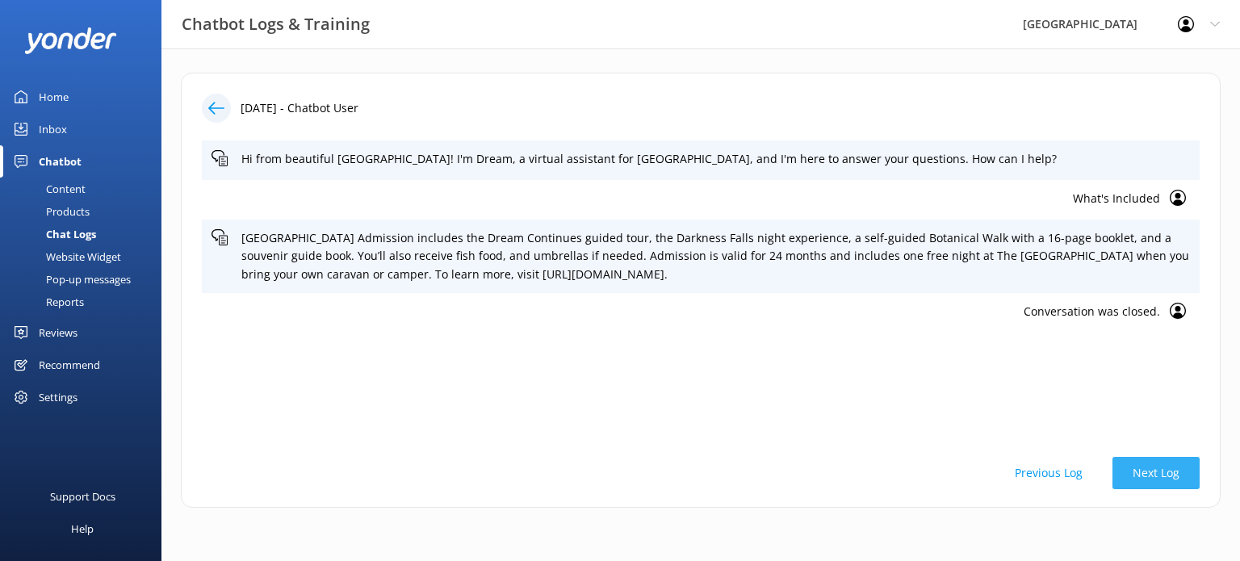
click at [1156, 468] on button "Next Log" at bounding box center [1155, 473] width 87 height 32
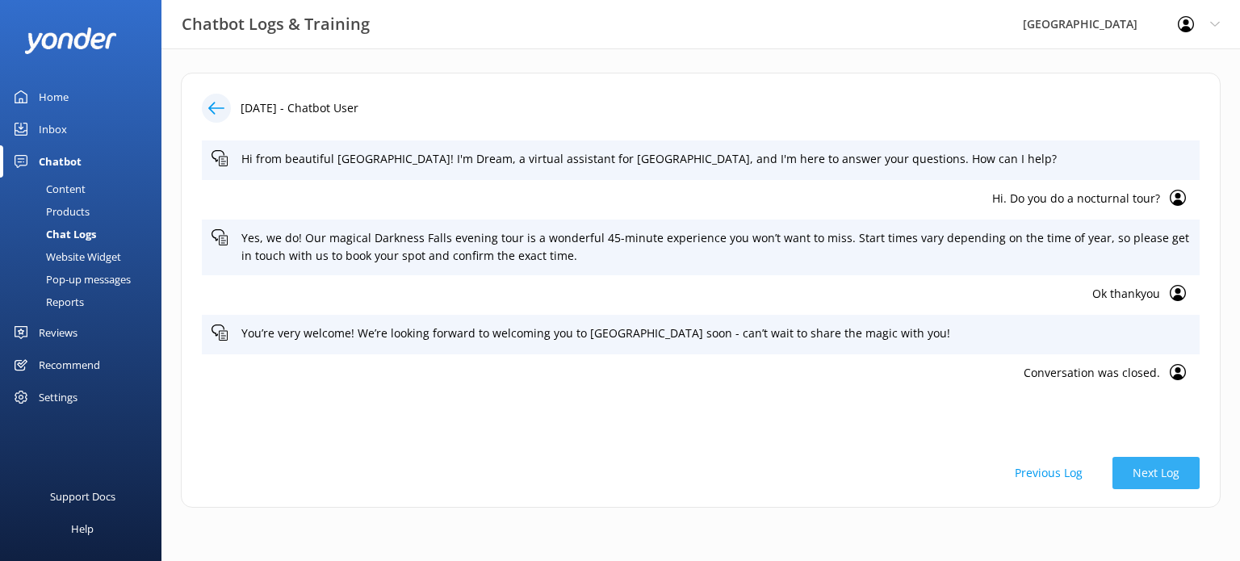
click at [1156, 468] on button "Next Log" at bounding box center [1155, 473] width 87 height 32
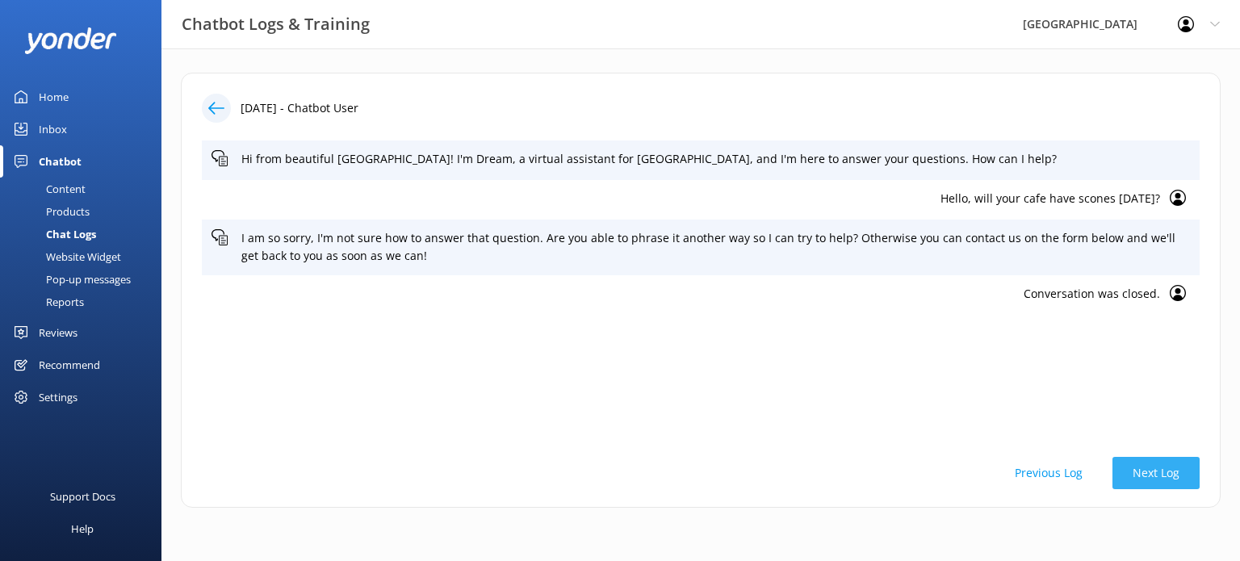
click at [1156, 468] on button "Next Log" at bounding box center [1155, 473] width 87 height 32
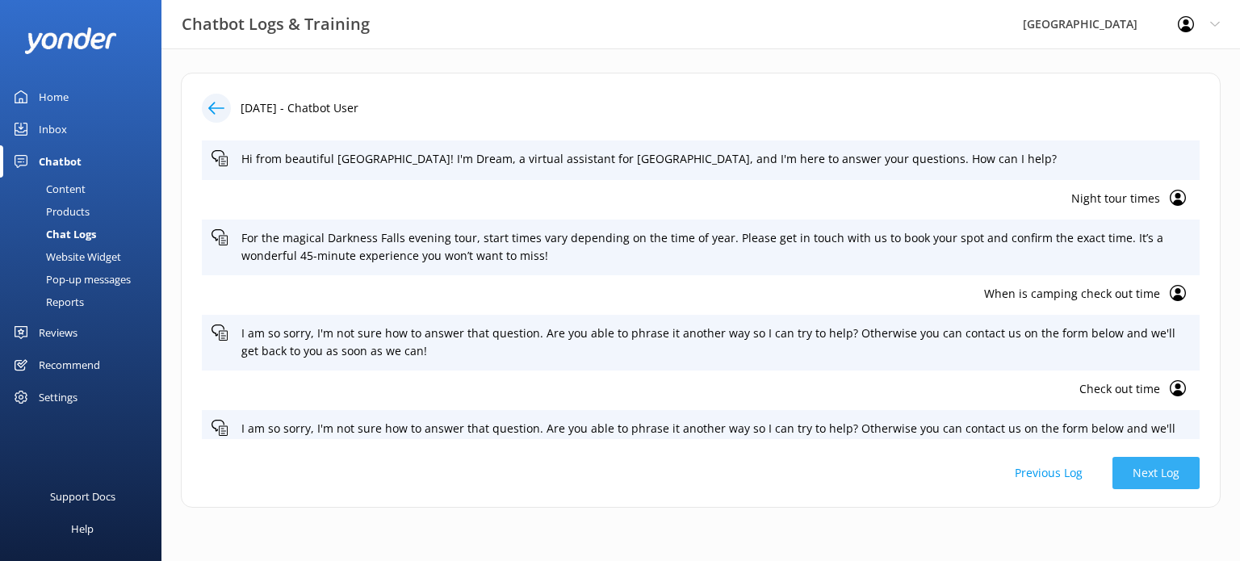
click at [1137, 482] on button "Next Log" at bounding box center [1155, 473] width 87 height 32
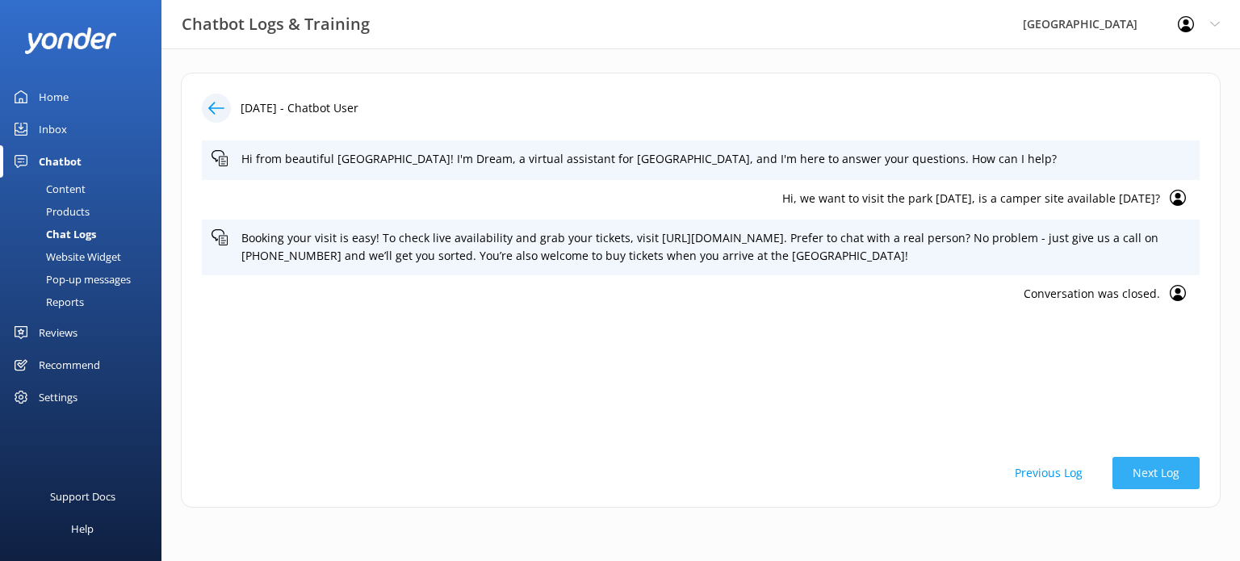
click at [1137, 482] on button "Next Log" at bounding box center [1155, 473] width 87 height 32
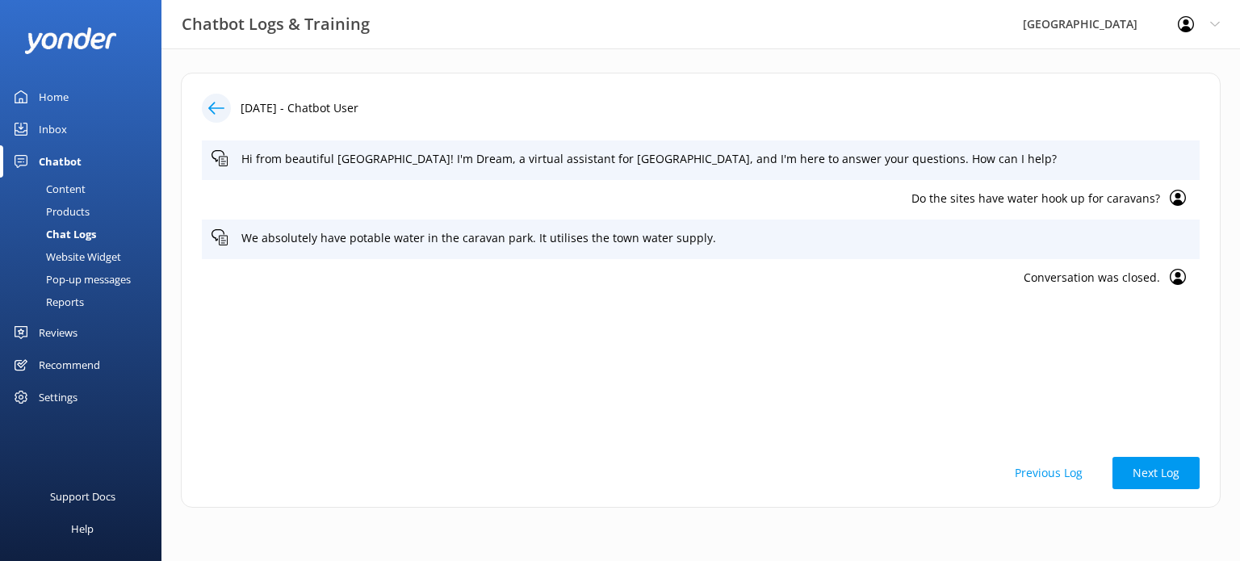
click at [38, 95] on link "Home" at bounding box center [80, 97] width 161 height 32
